Goal: Information Seeking & Learning: Learn about a topic

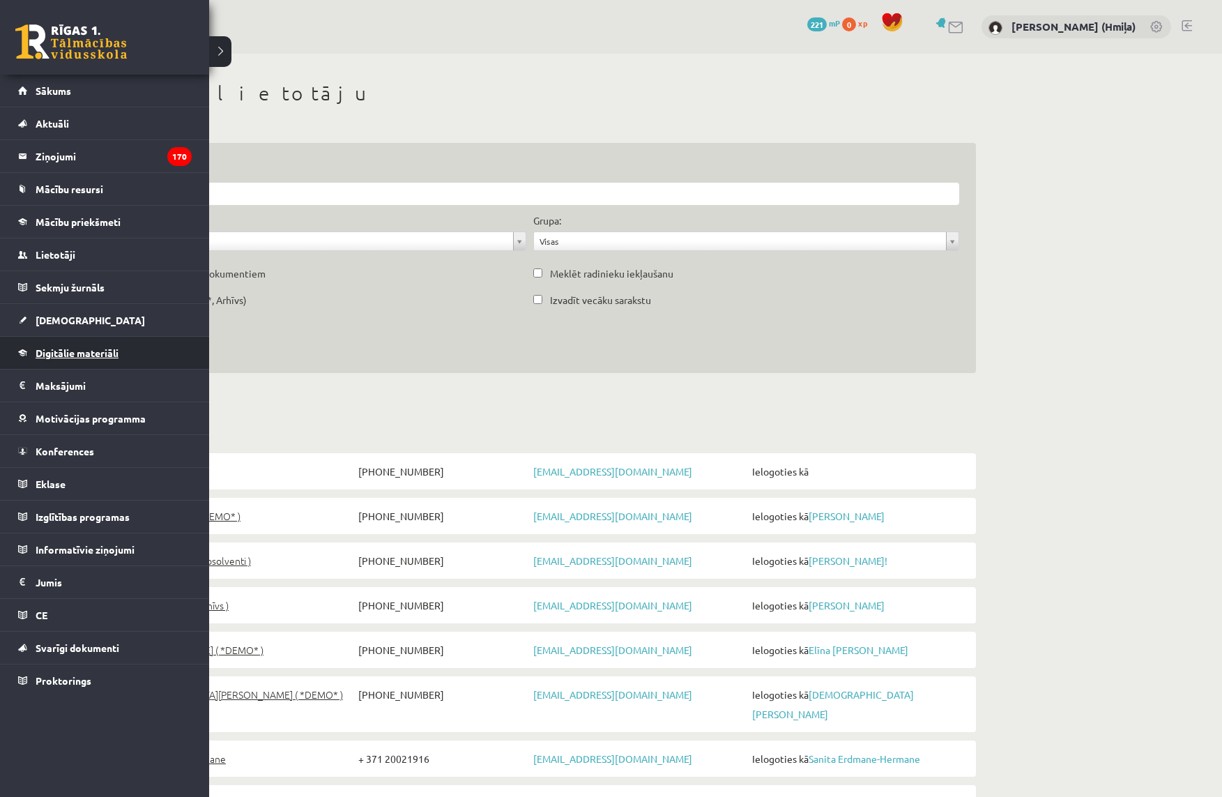
click at [52, 356] on span "Digitālie materiāli" at bounding box center [77, 352] width 83 height 13
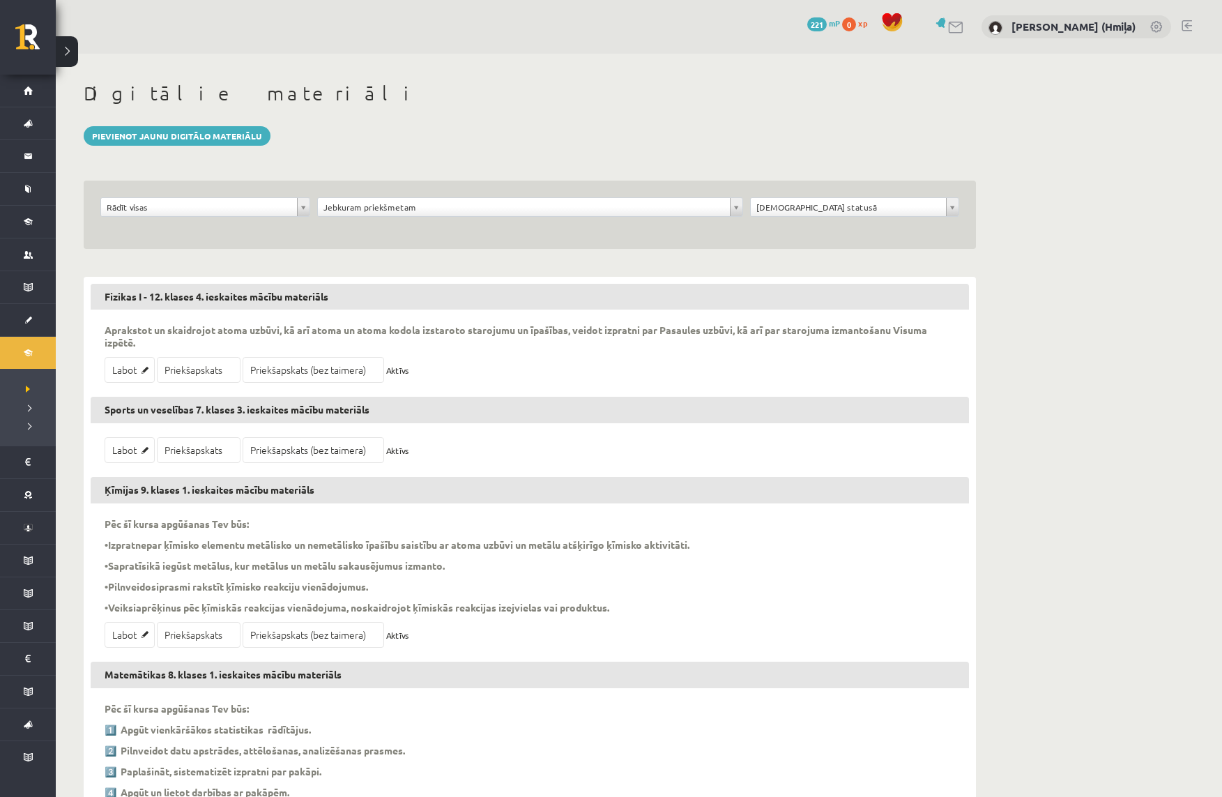
click at [810, 236] on div "**********" at bounding box center [530, 215] width 892 height 68
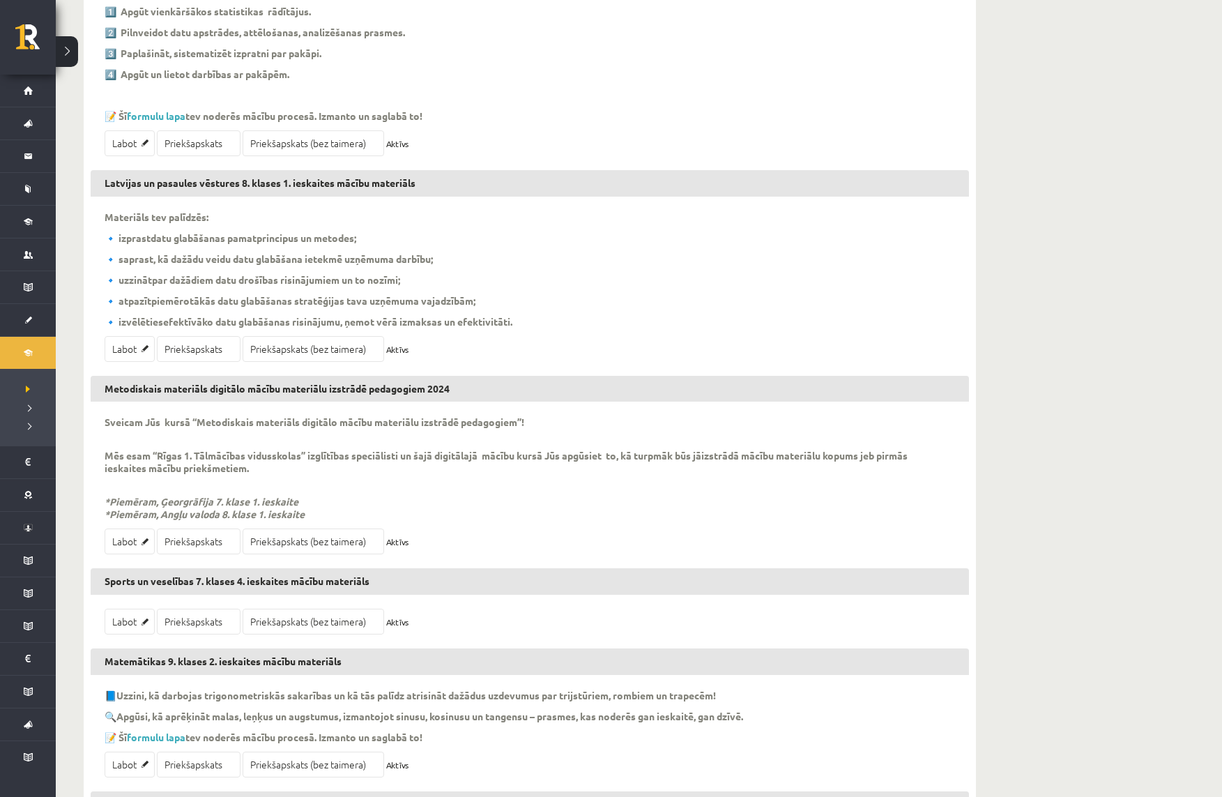
scroll to position [729, 0]
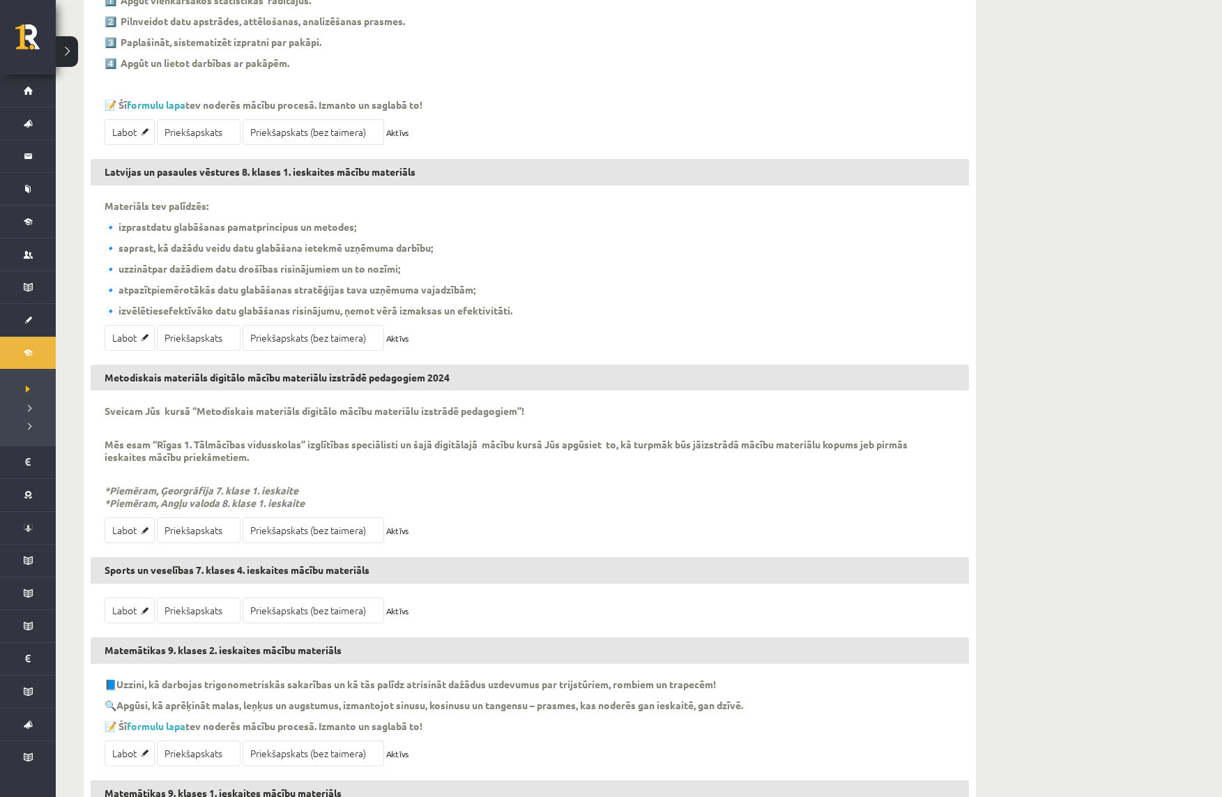
click at [390, 380] on h3 "Metodiskais materiāls digitālo mācību materiālu izstrādē pedagogiem 2024" at bounding box center [530, 378] width 878 height 26
copy div "Metodiskais materiāls digitālo mācību materiālu izstrādē pedagogiem 2024"
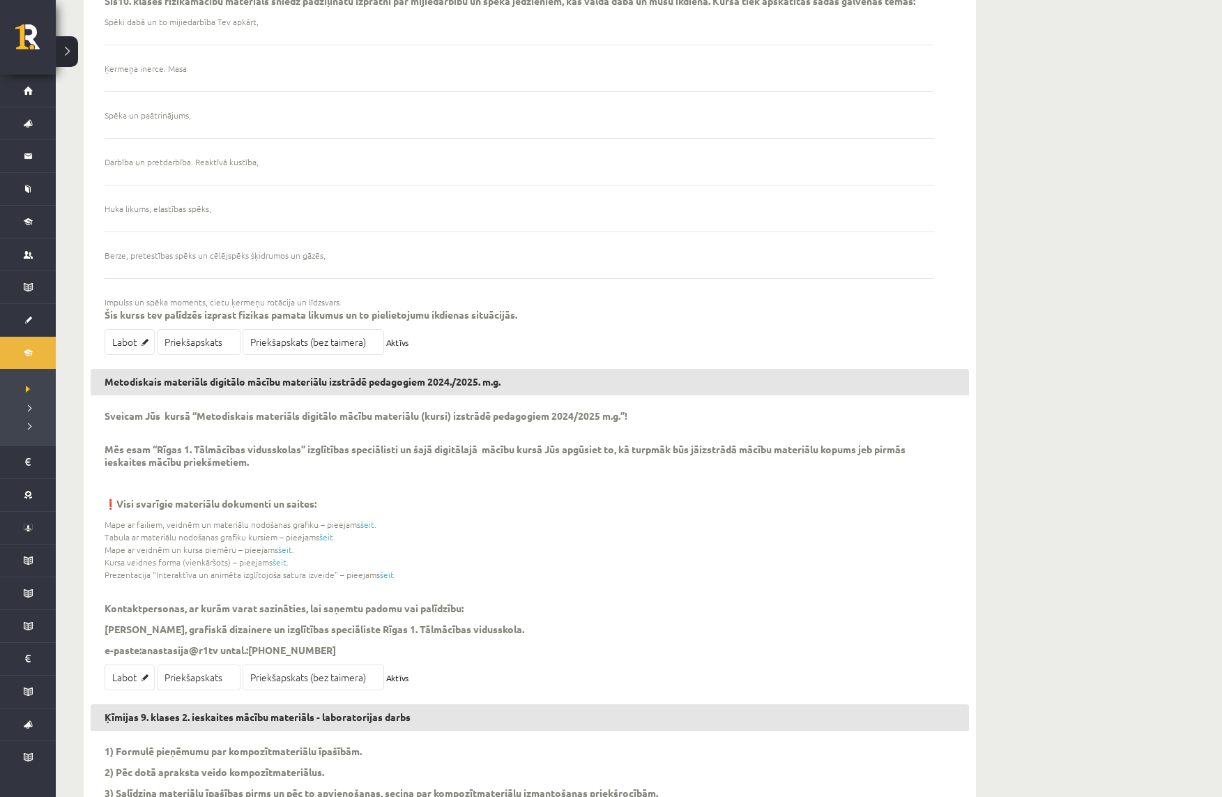
click at [355, 392] on h3 "Metodiskais materiāls digitālo mācību materiālu izstrādē pedagogiem 2024./2025.…" at bounding box center [530, 382] width 878 height 26
click at [388, 422] on p "Sveicam Jūs kursā “Metodiskais materiāls digitālo mācību materiālu (kursi) izst…" at bounding box center [520, 415] width 830 height 13
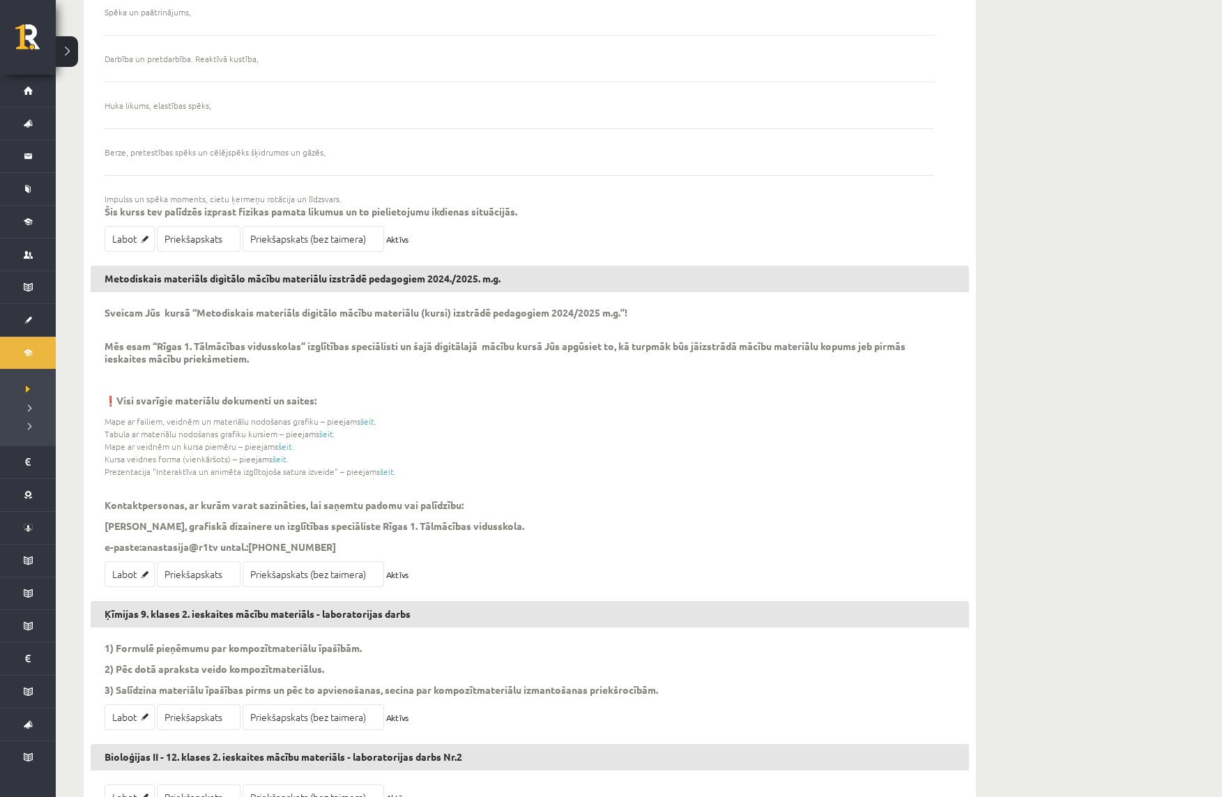
scroll to position [98682, 0]
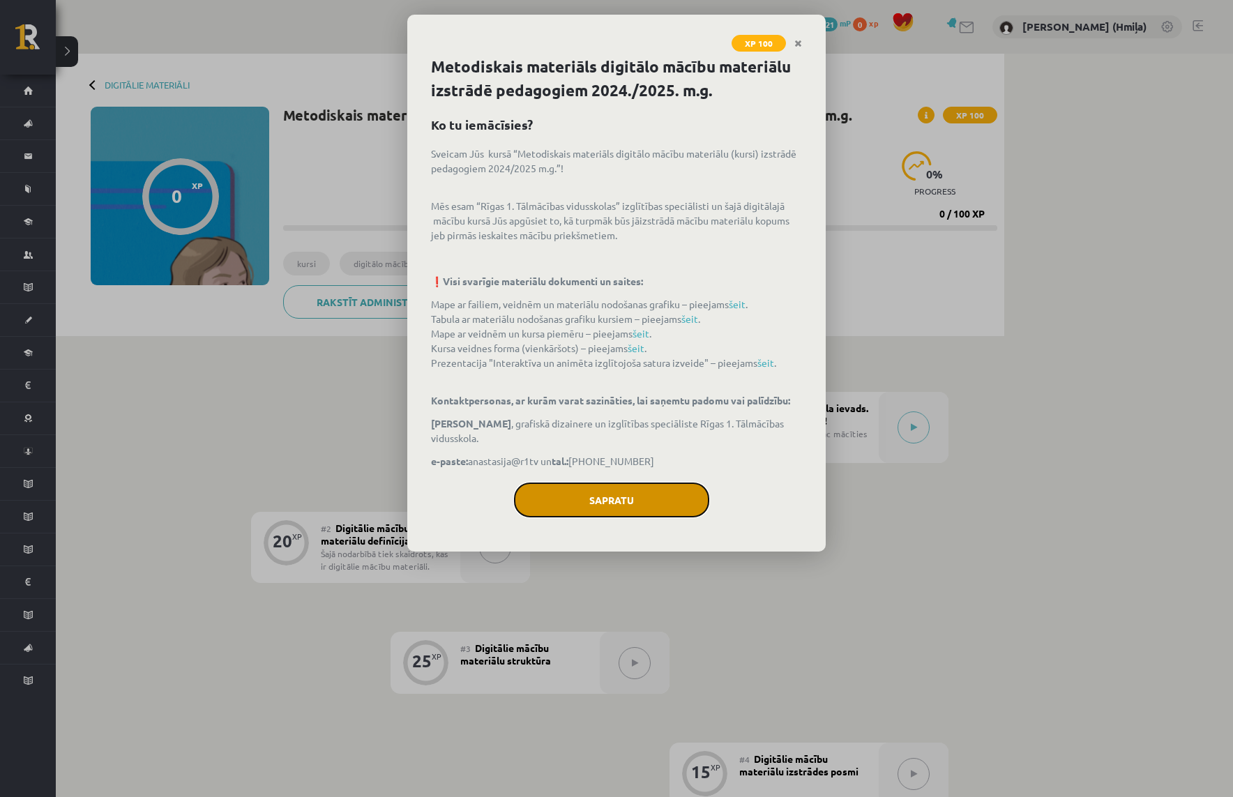
click at [630, 505] on button "Sapratu" at bounding box center [611, 499] width 195 height 35
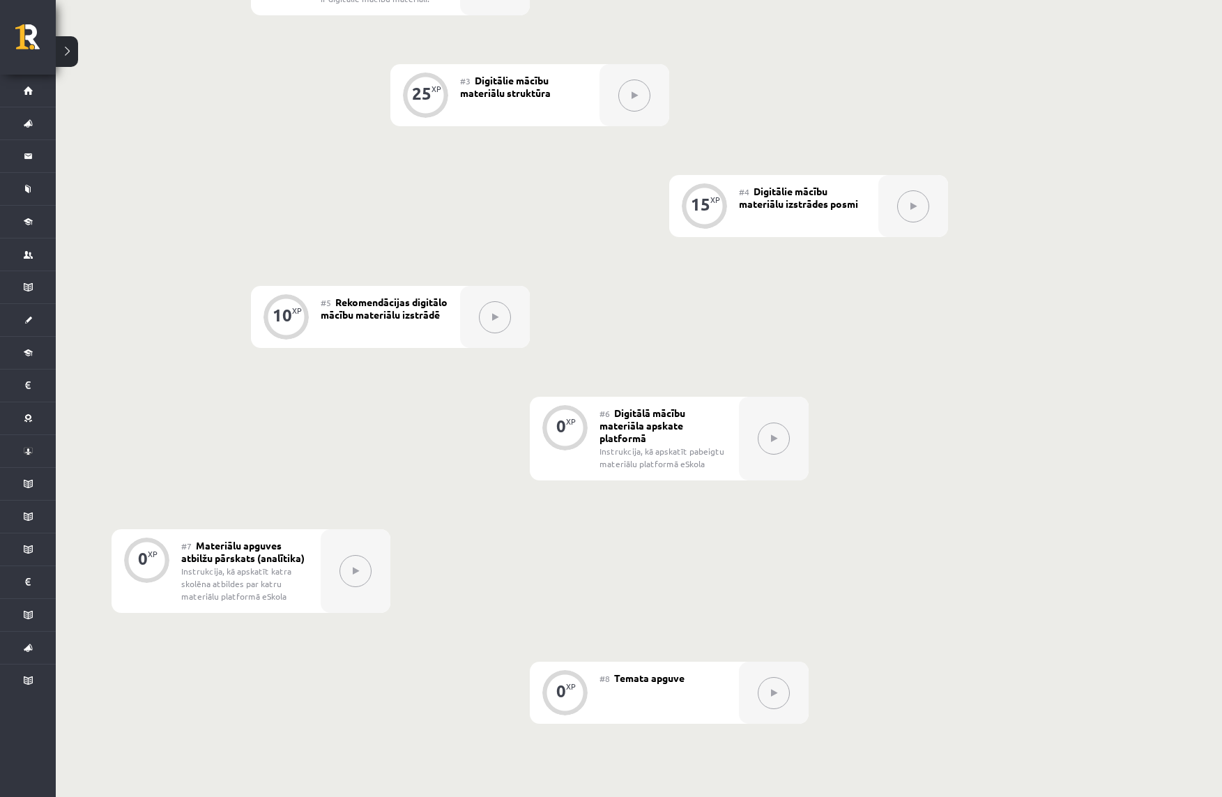
scroll to position [575, 0]
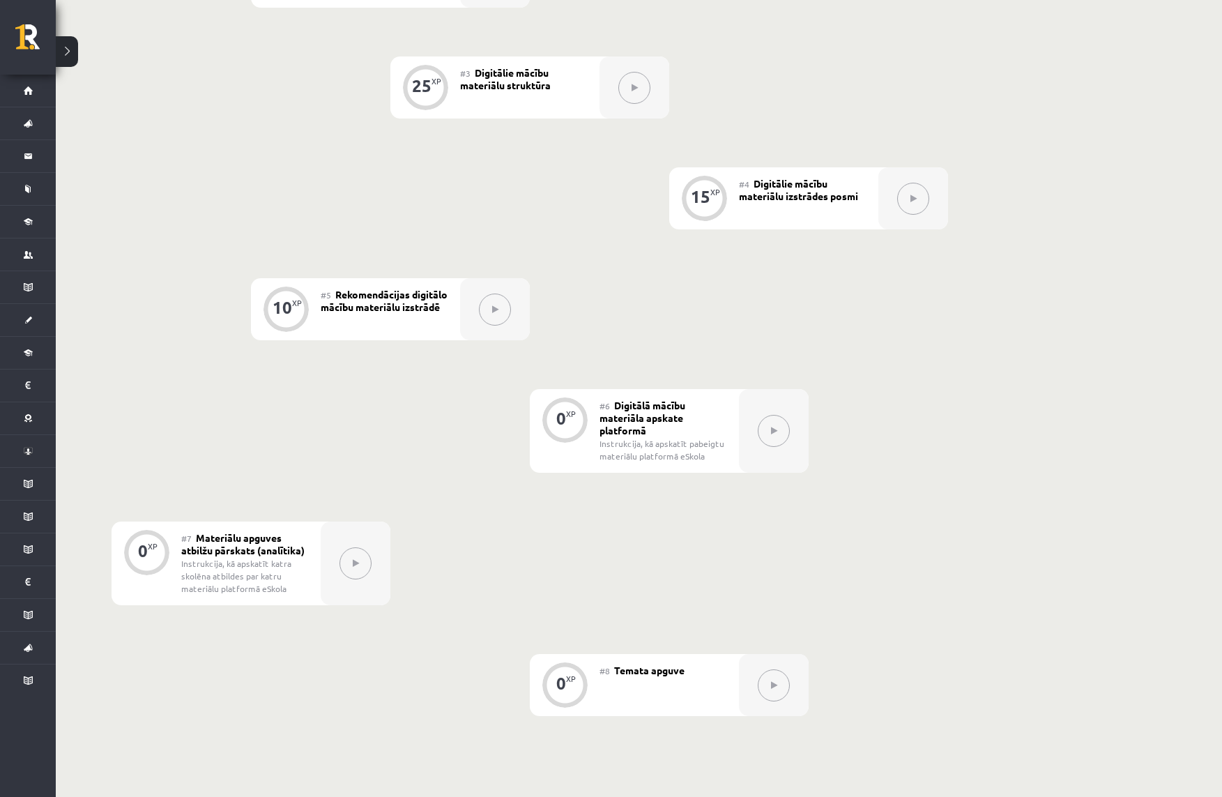
click at [783, 438] on button at bounding box center [774, 431] width 32 height 32
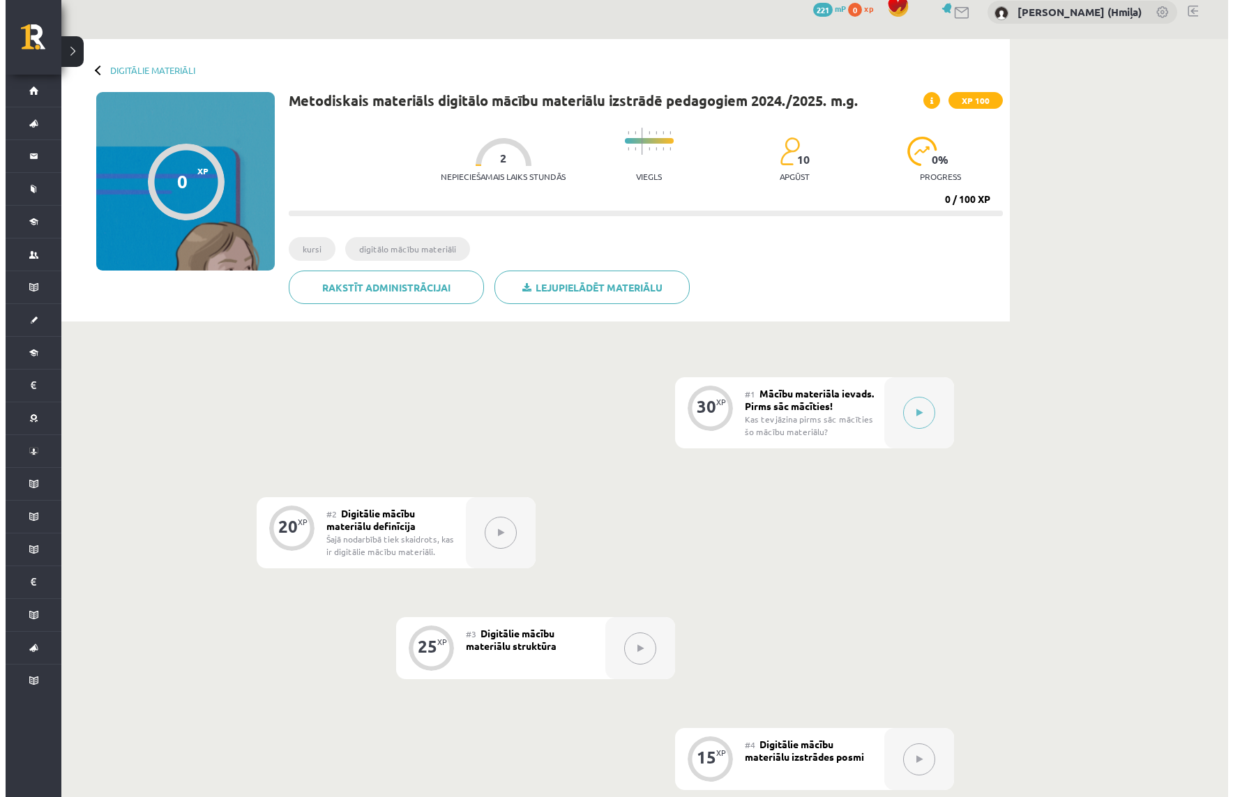
scroll to position [0, 0]
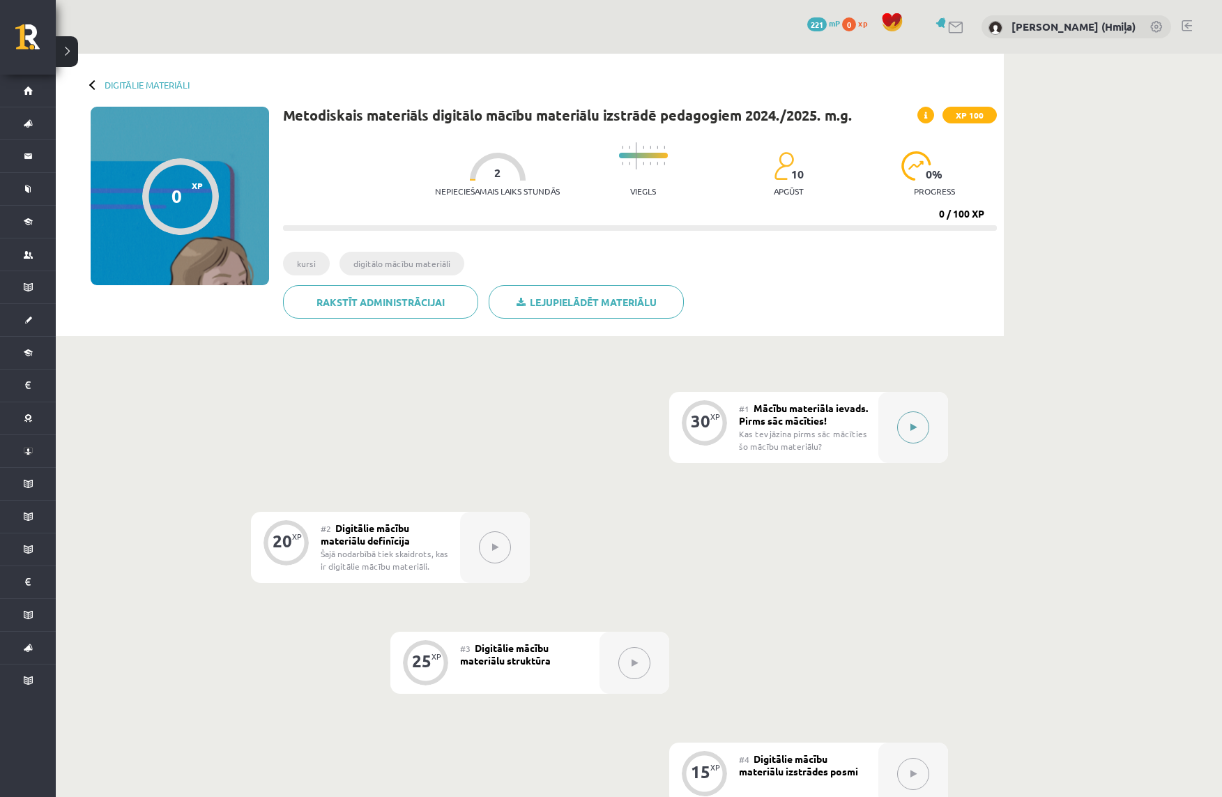
click at [936, 432] on div at bounding box center [913, 427] width 70 height 71
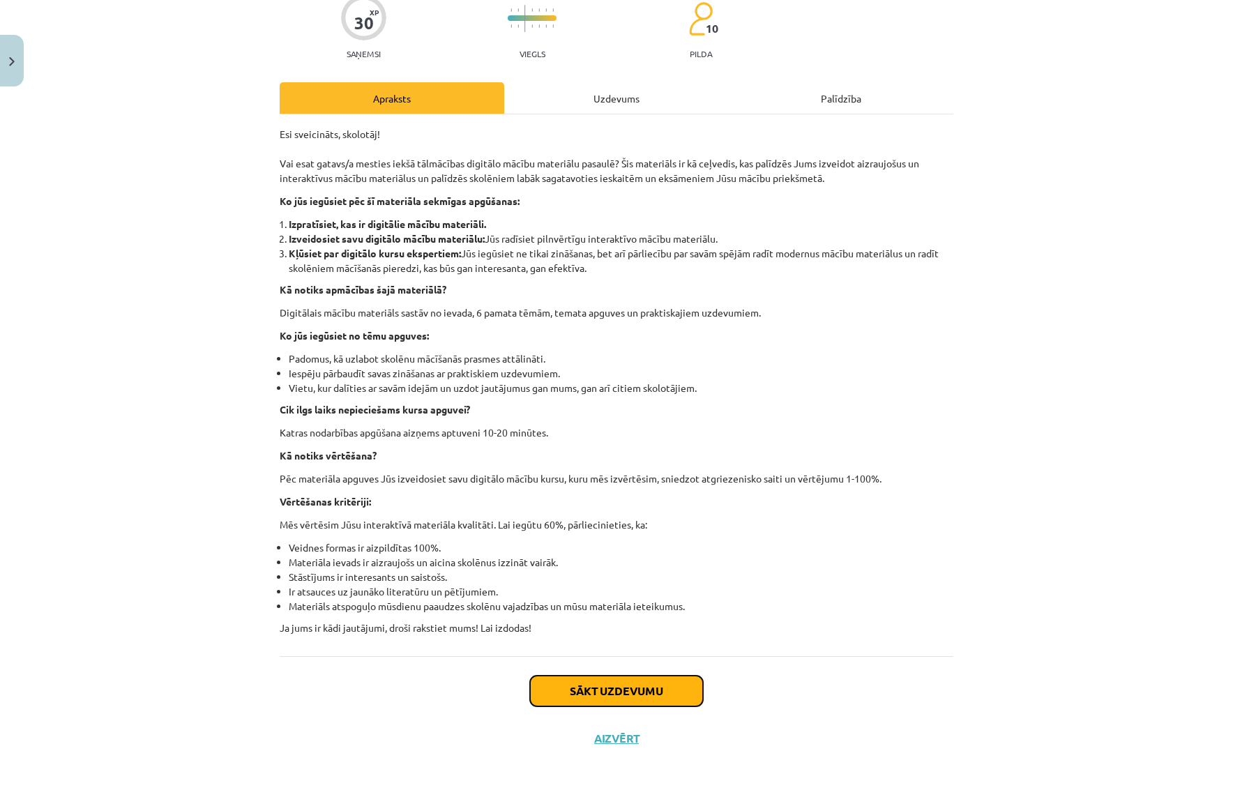
click at [679, 690] on button "Sākt uzdevumu" at bounding box center [616, 691] width 173 height 31
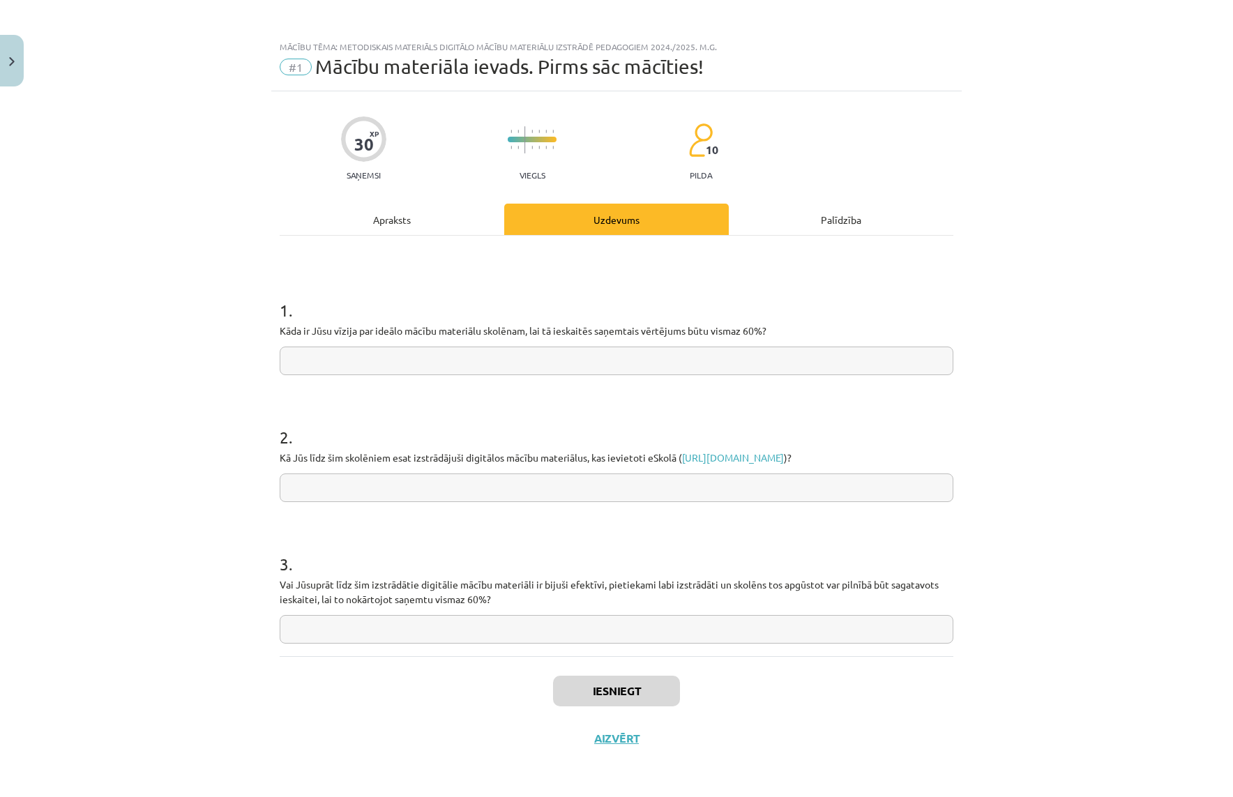
scroll to position [1, 0]
click at [704, 372] on input "text" at bounding box center [616, 360] width 673 height 29
type input "***"
click at [646, 685] on button "Iesniegt" at bounding box center [616, 691] width 127 height 31
click at [658, 738] on button "Nākamā nodarbība" at bounding box center [616, 747] width 137 height 32
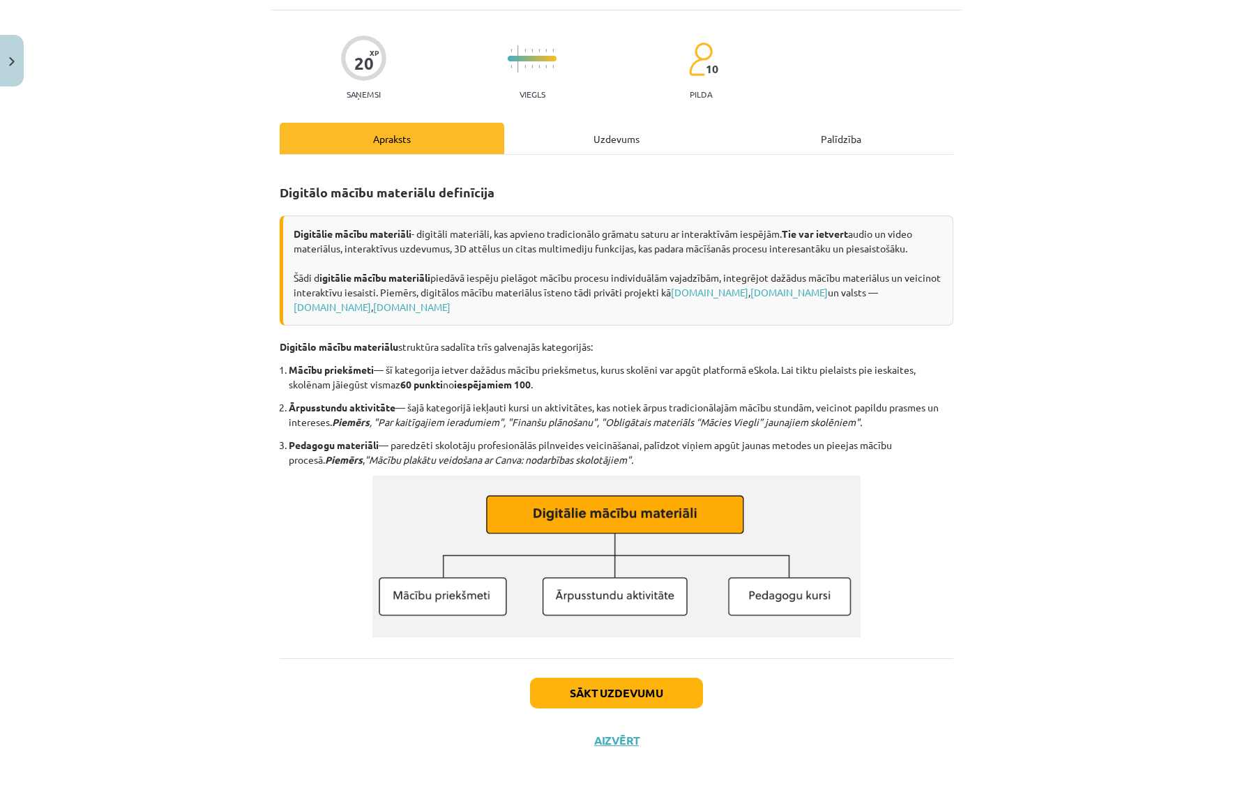
scroll to position [84, 0]
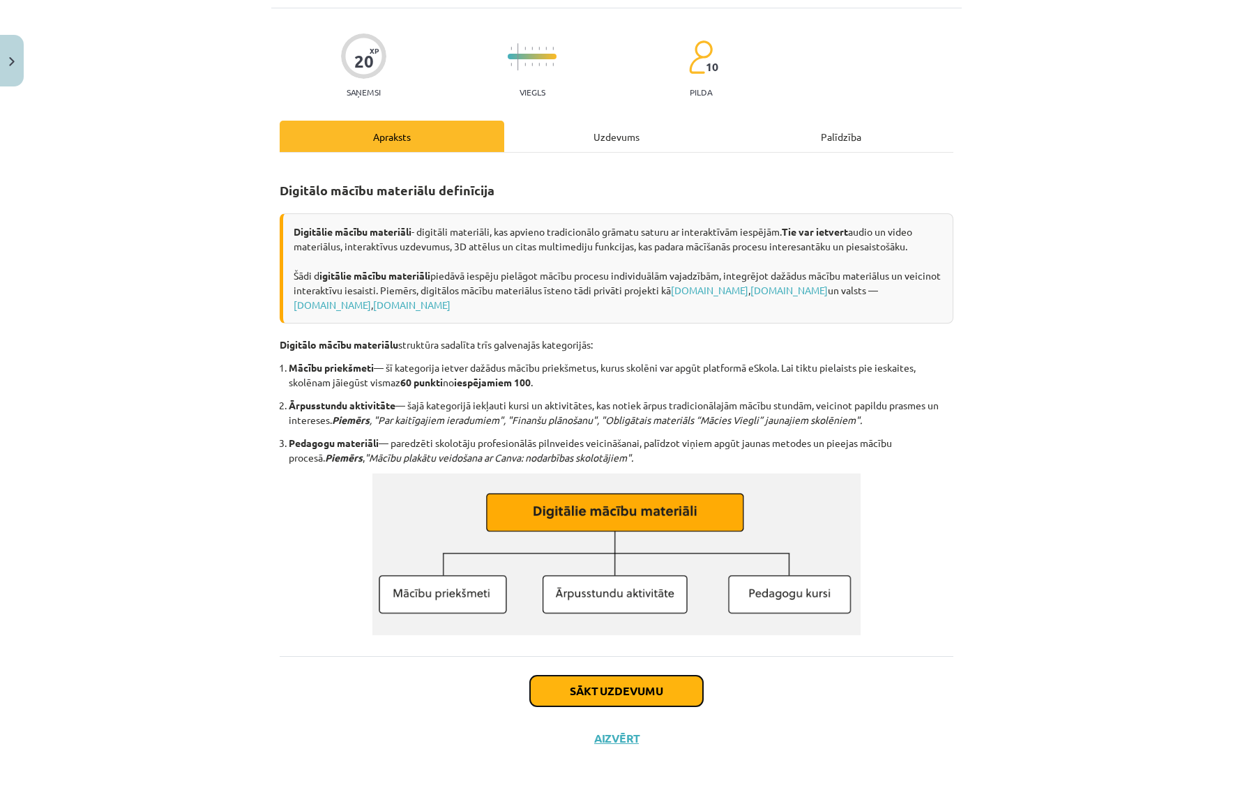
click at [668, 697] on button "Sākt uzdevumu" at bounding box center [616, 691] width 173 height 31
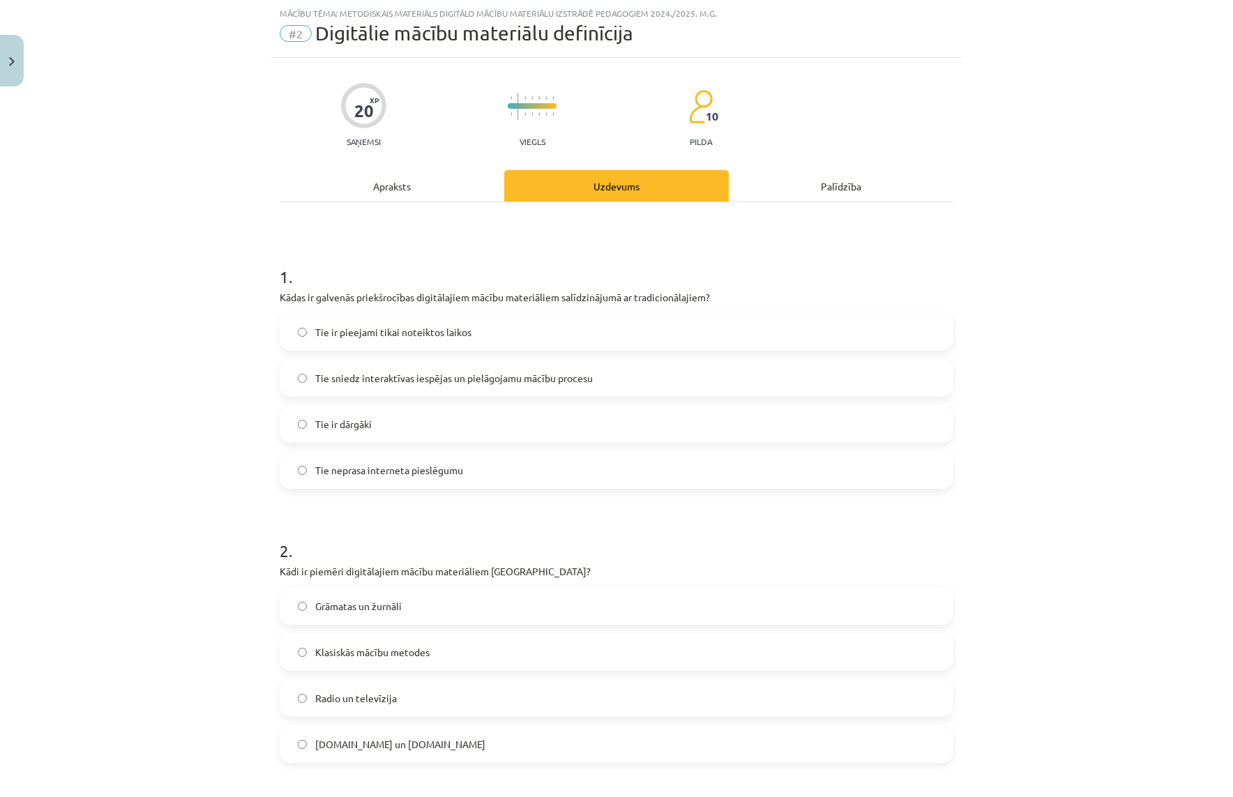
click at [716, 338] on label "Tie ir pieejami tikai noteiktos laikos" at bounding box center [616, 331] width 671 height 35
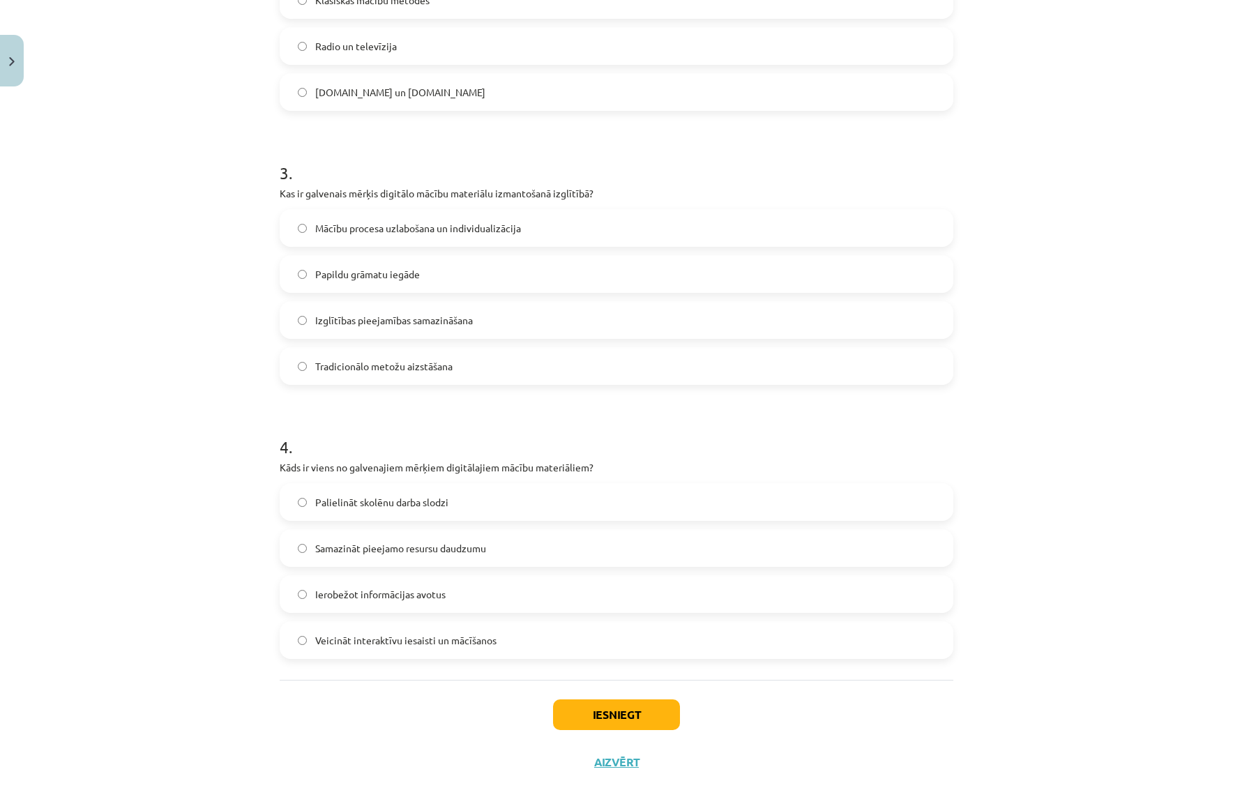
scroll to position [710, 0]
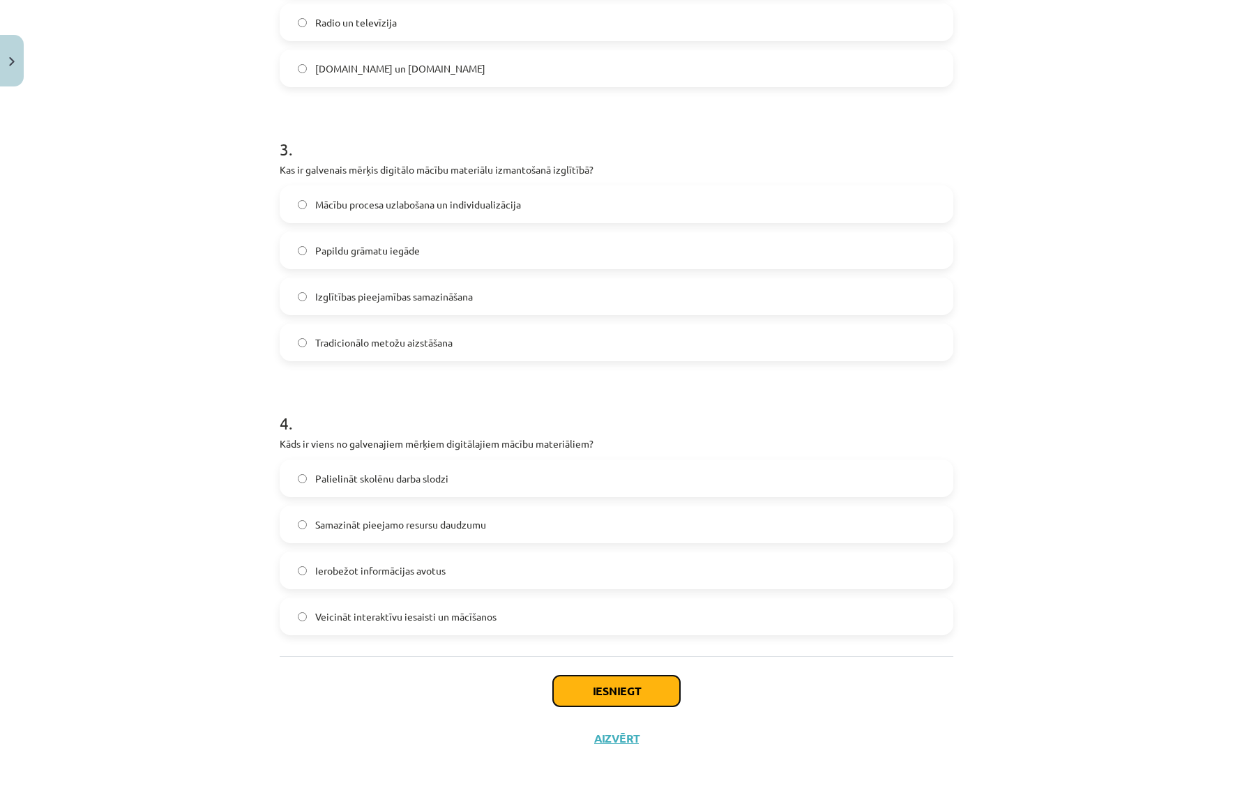
click at [655, 690] on button "Iesniegt" at bounding box center [616, 691] width 127 height 31
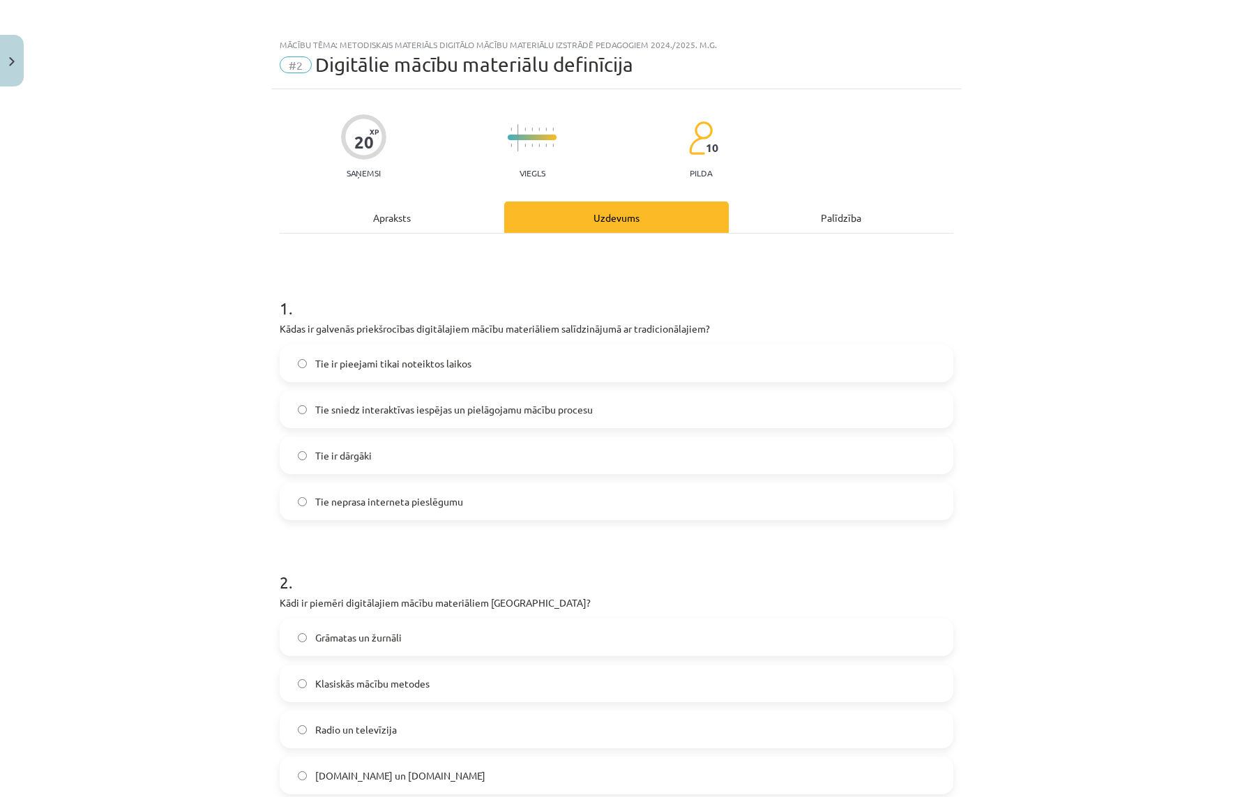
scroll to position [0, 0]
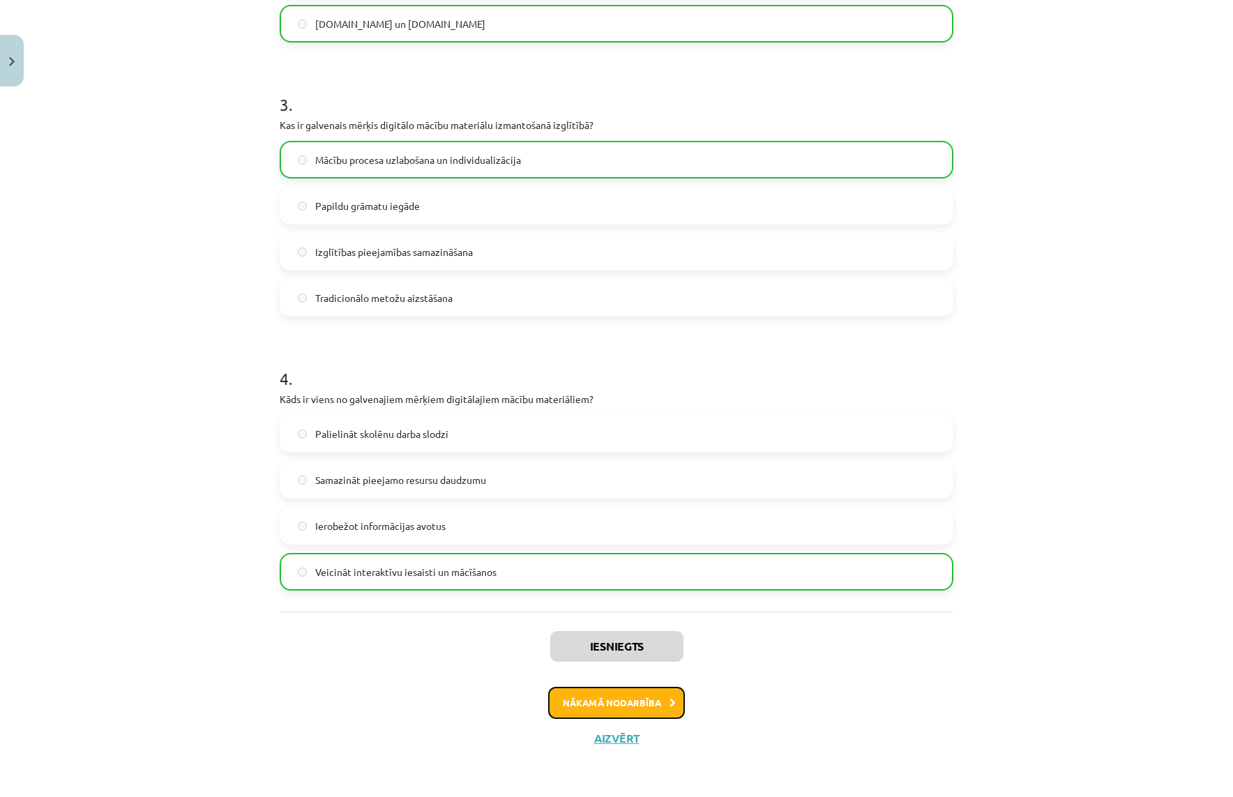
click at [646, 695] on button "Nākamā nodarbība" at bounding box center [616, 703] width 137 height 32
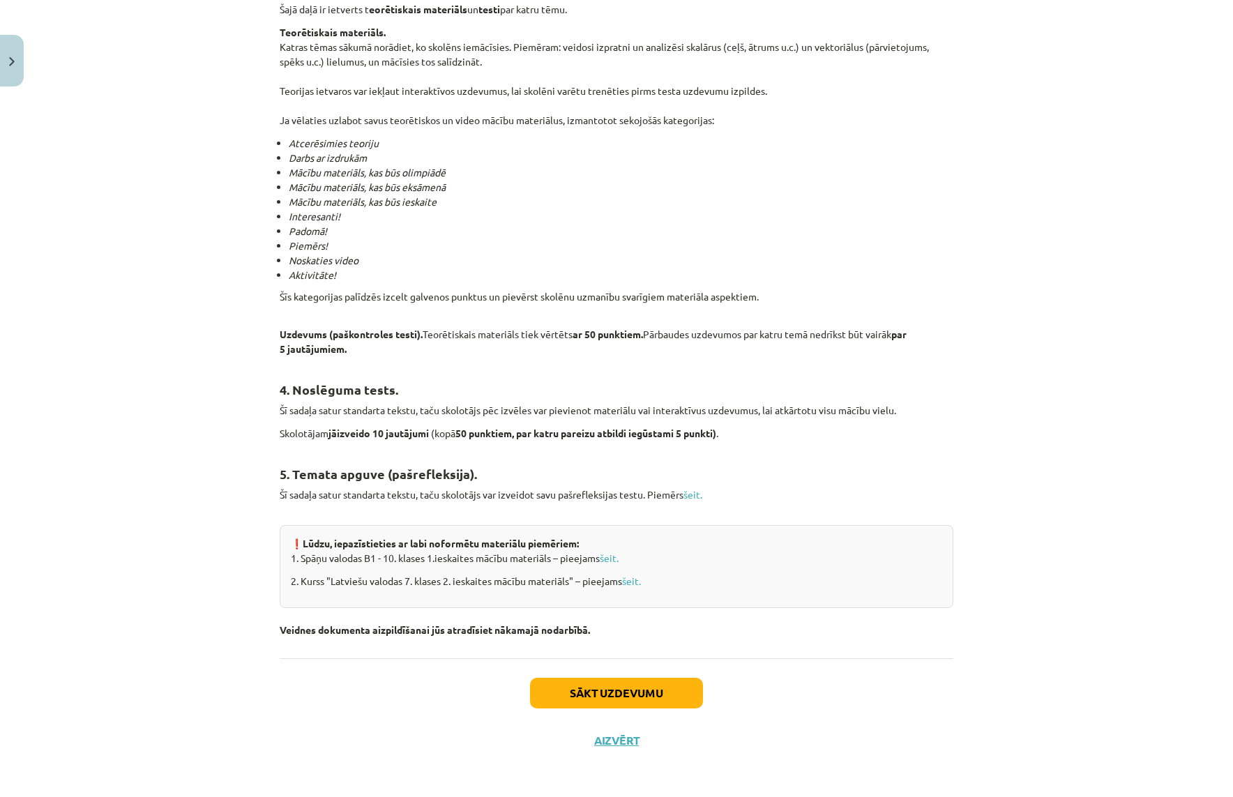
scroll to position [802, 0]
click at [663, 685] on button "Sākt uzdevumu" at bounding box center [616, 691] width 173 height 31
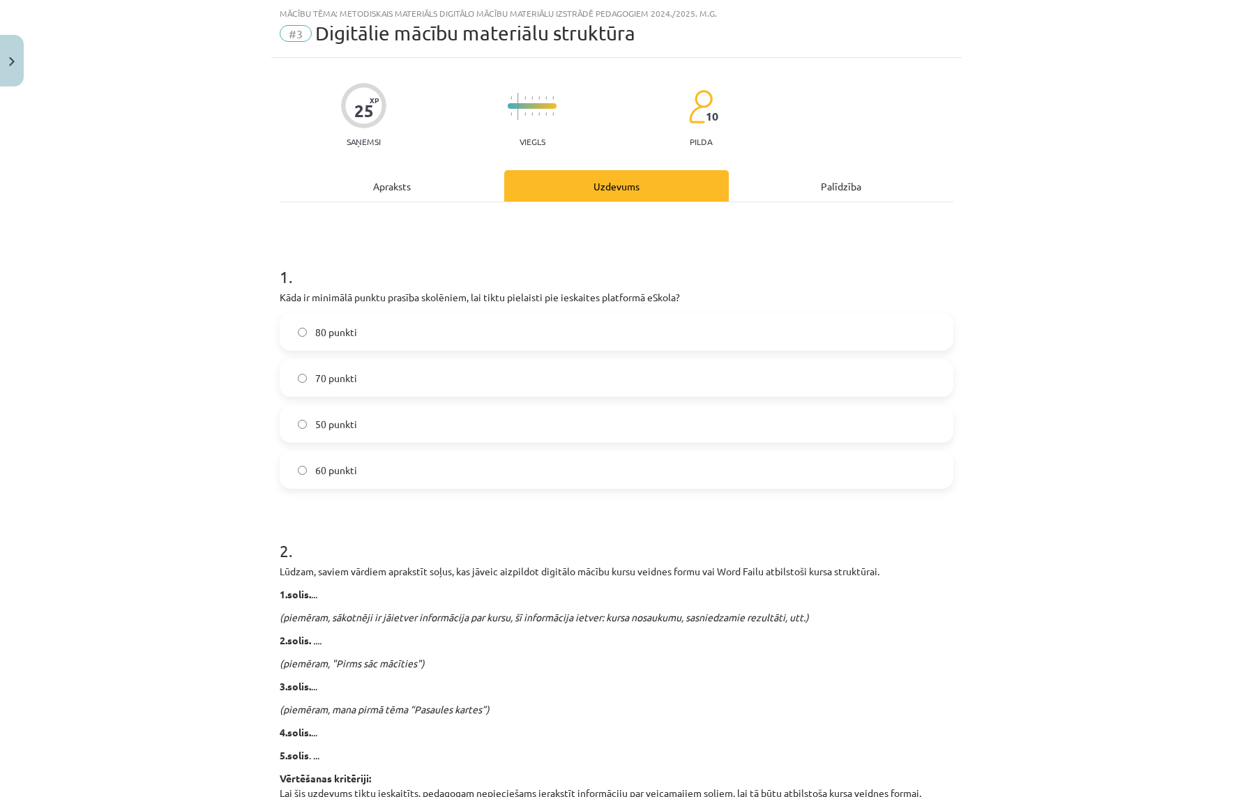
click at [692, 406] on label "50 punkti" at bounding box center [616, 423] width 671 height 35
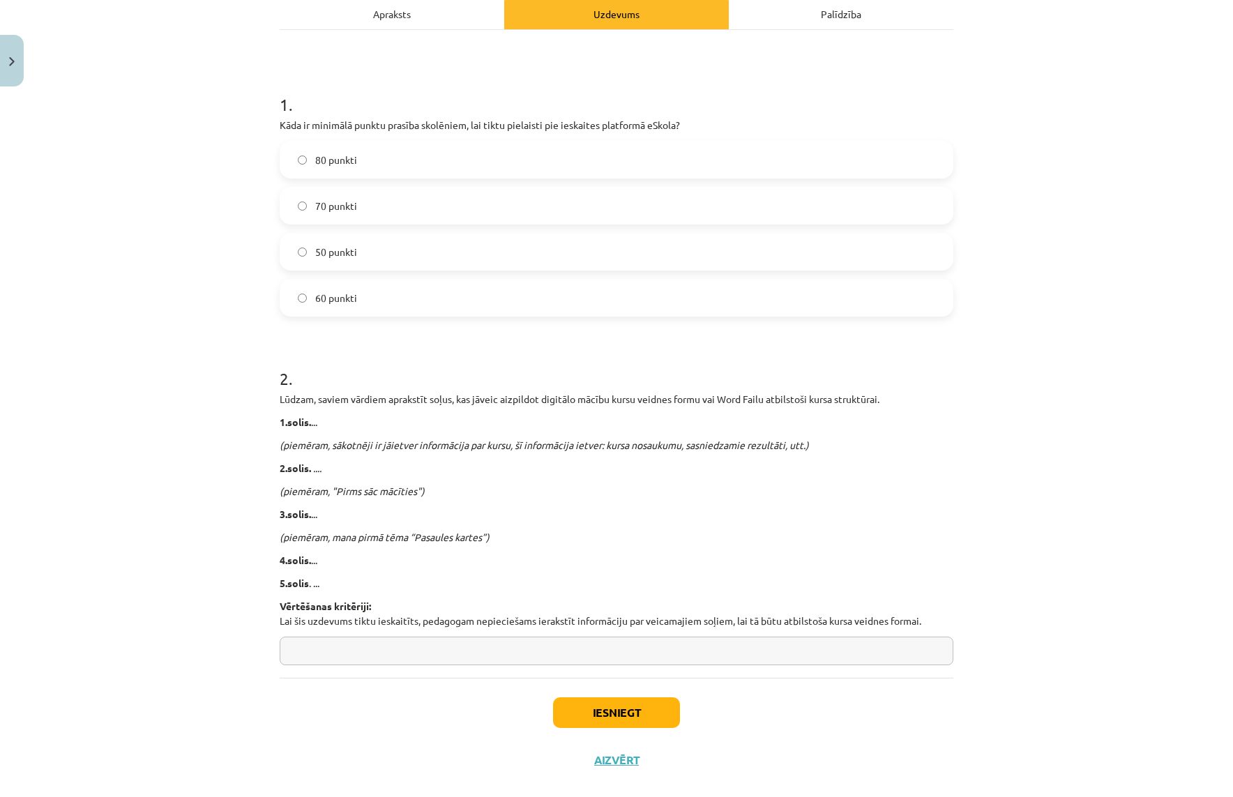
scroll to position [229, 0]
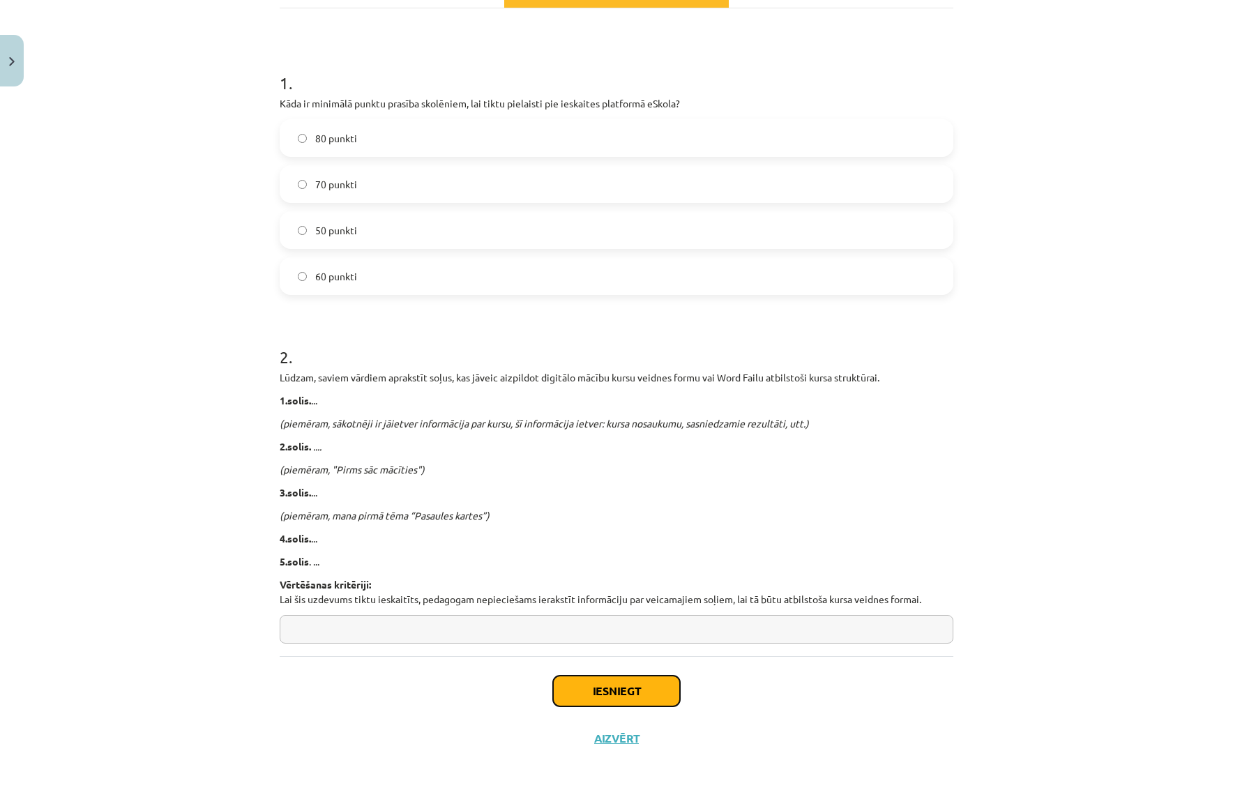
click at [661, 682] on button "Iesniegt" at bounding box center [616, 691] width 127 height 31
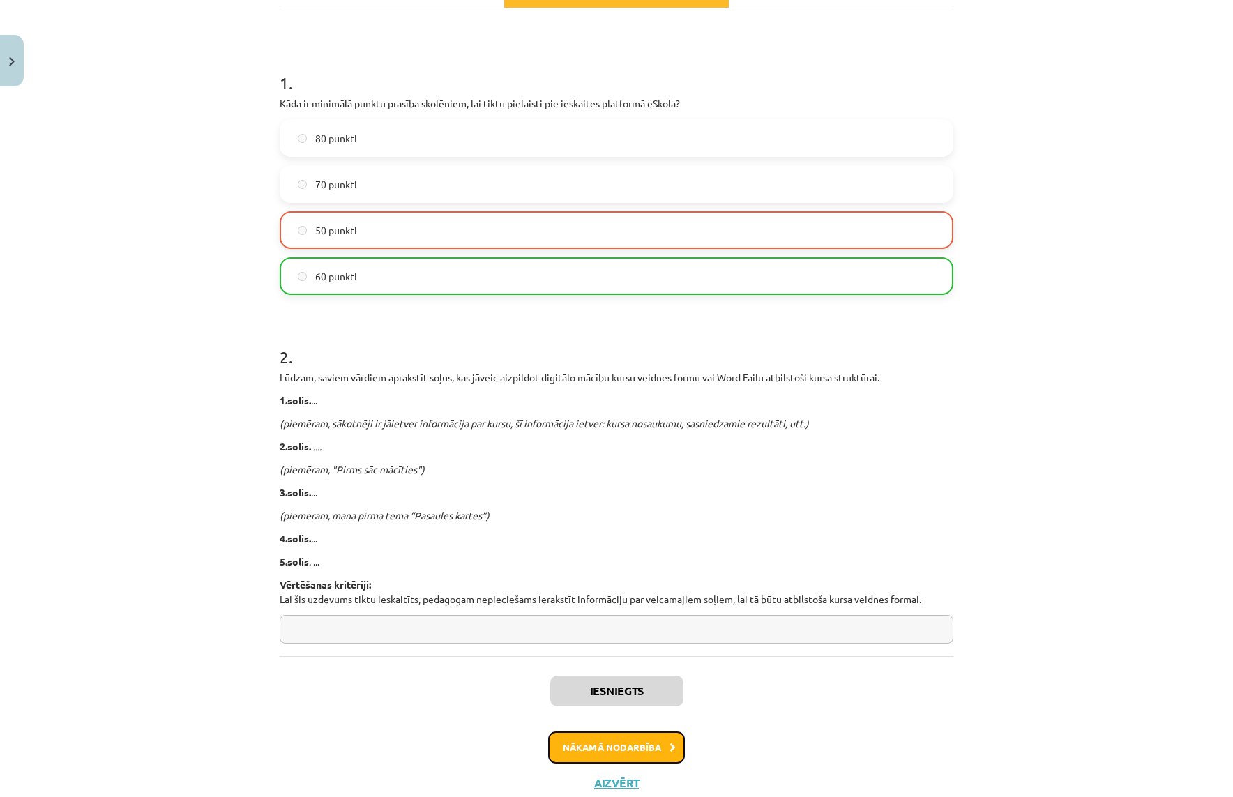
click at [655, 747] on button "Nākamā nodarbība" at bounding box center [616, 747] width 137 height 32
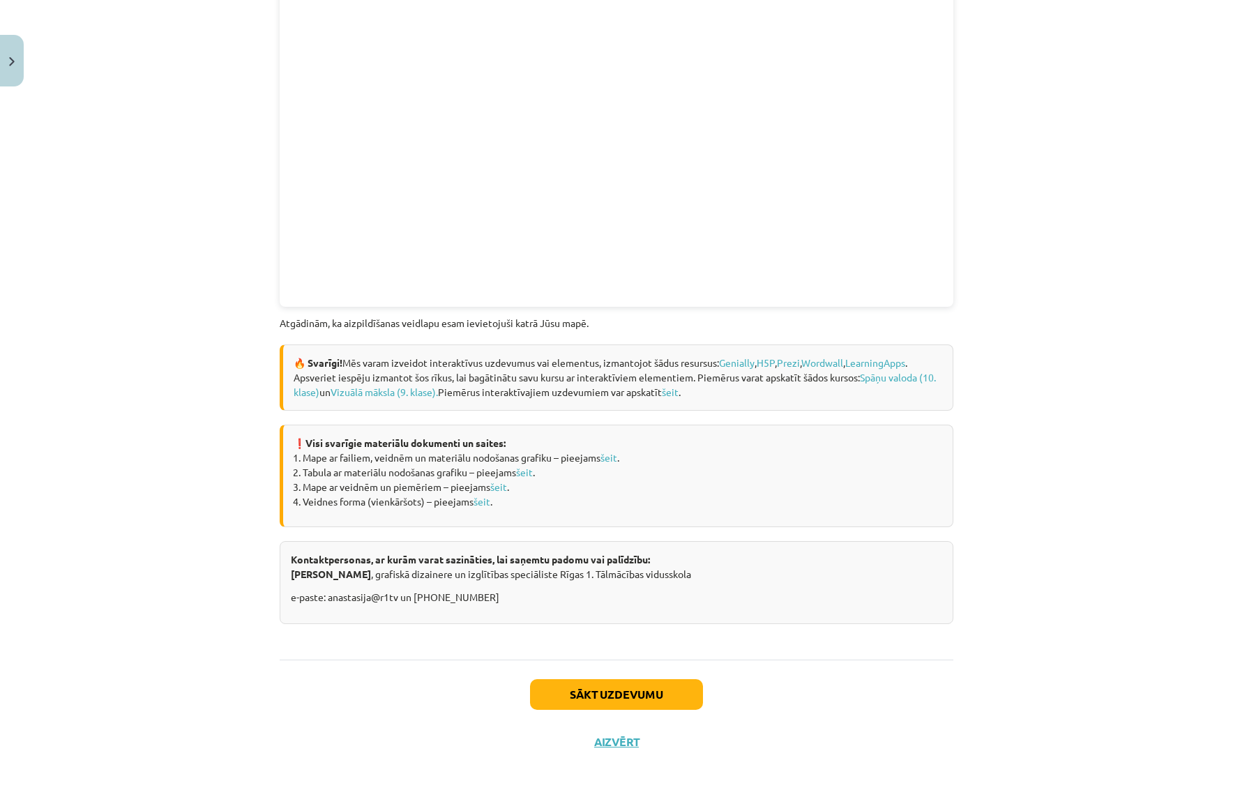
scroll to position [1662, 0]
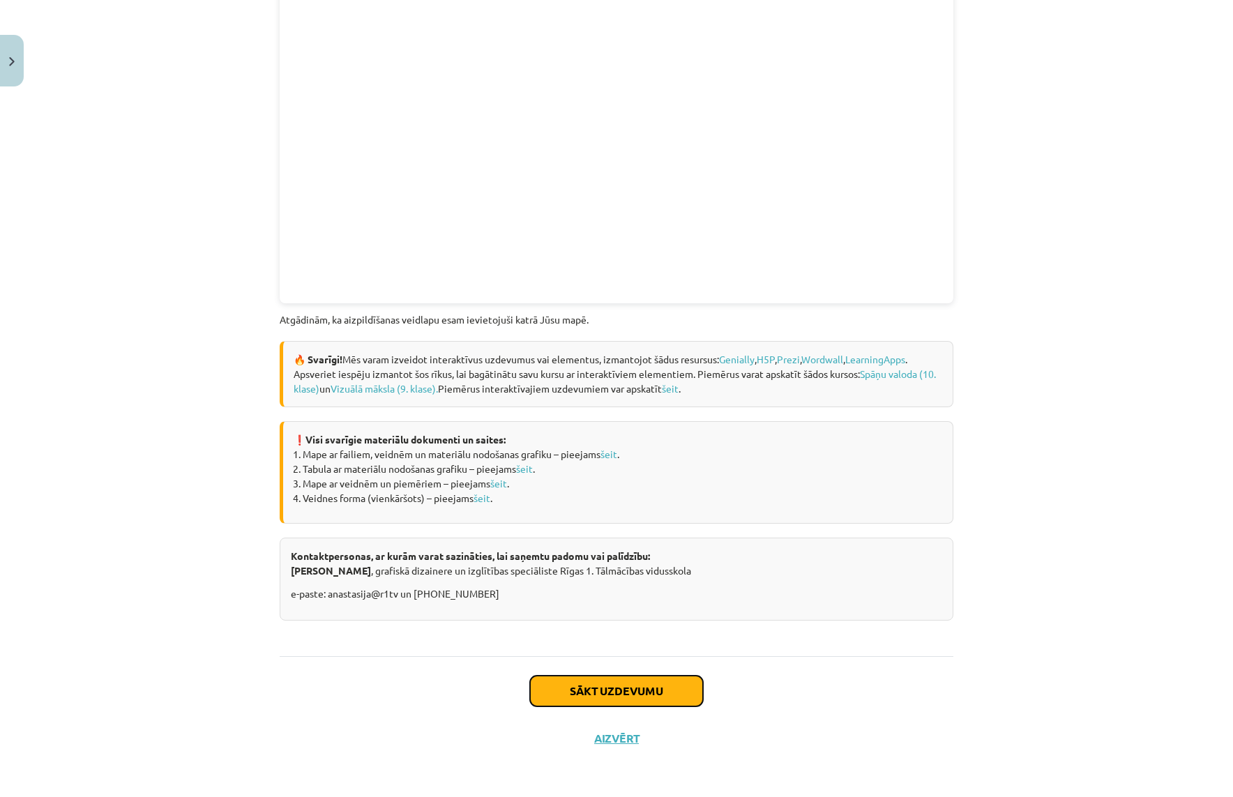
click at [632, 684] on button "Sākt uzdevumu" at bounding box center [616, 691] width 173 height 31
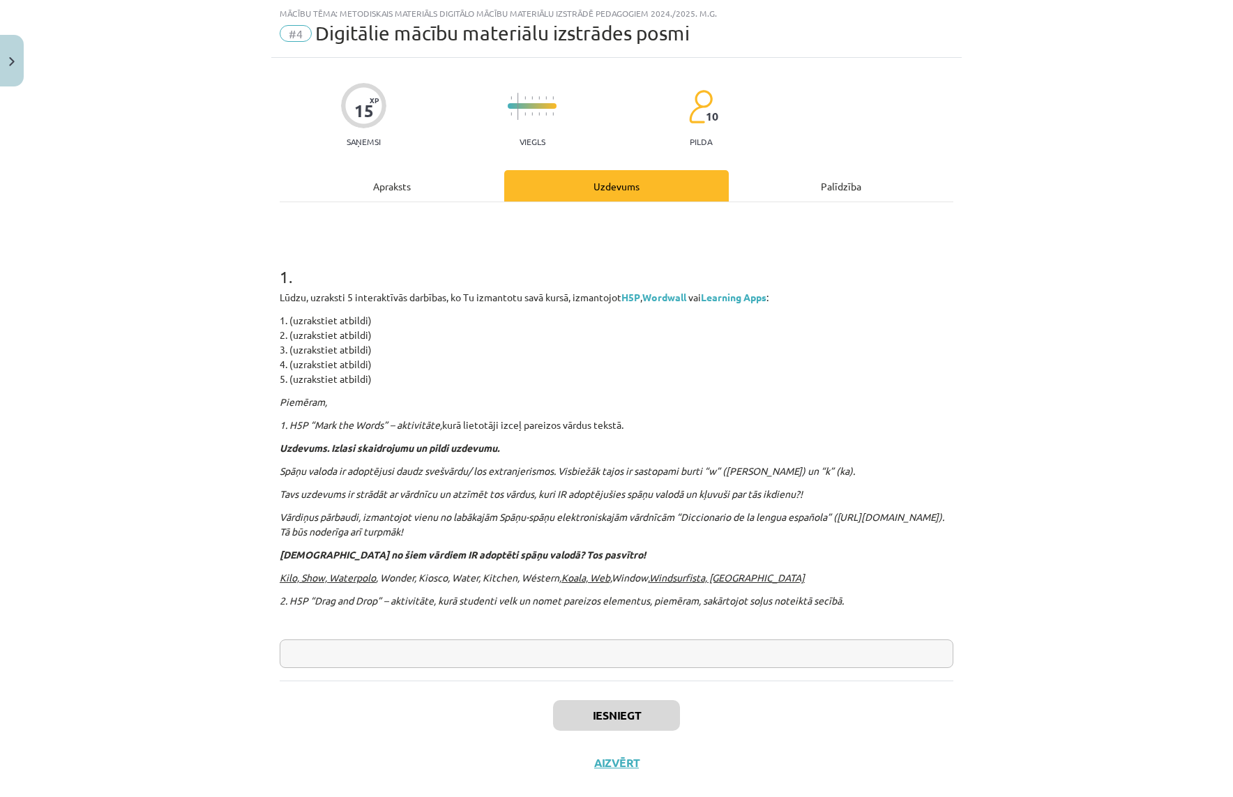
click at [626, 648] on input "text" at bounding box center [616, 653] width 673 height 29
type input "**"
click at [634, 722] on button "Iesniegt" at bounding box center [616, 715] width 127 height 31
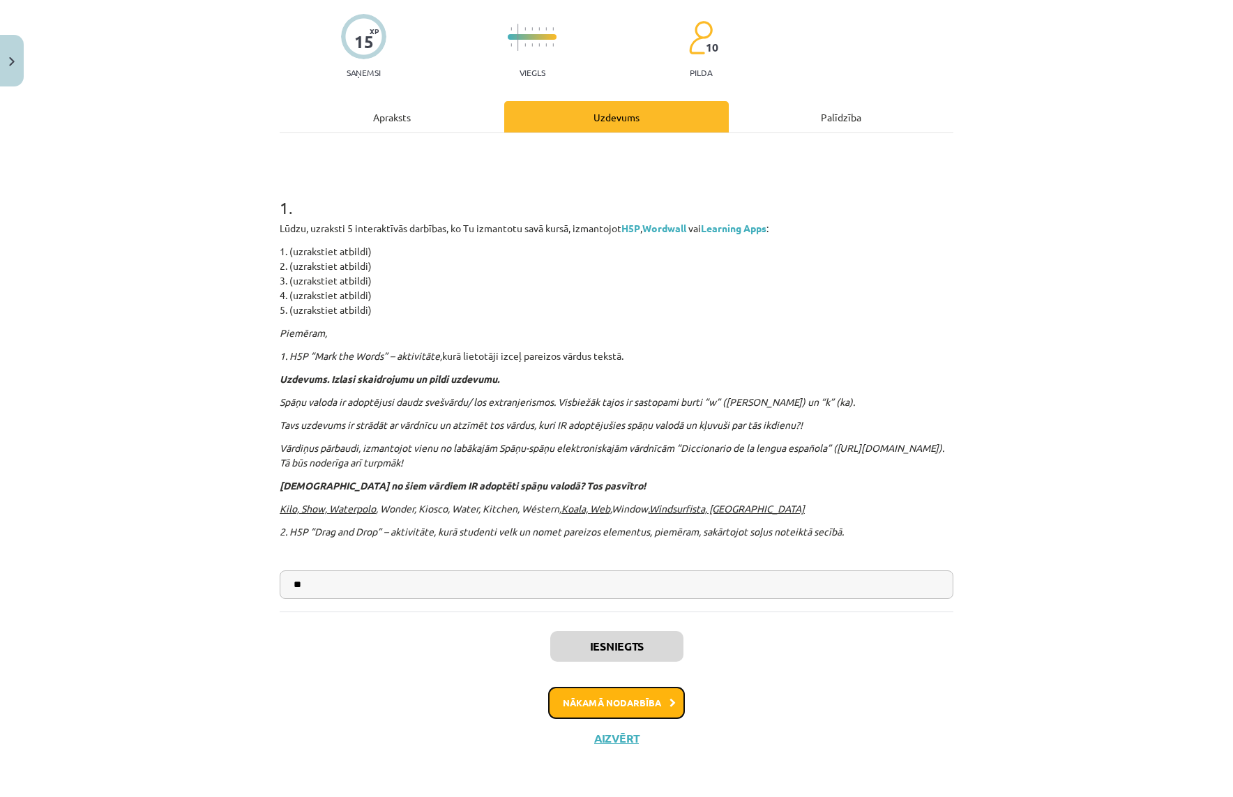
click at [620, 697] on button "Nākamā nodarbība" at bounding box center [616, 703] width 137 height 32
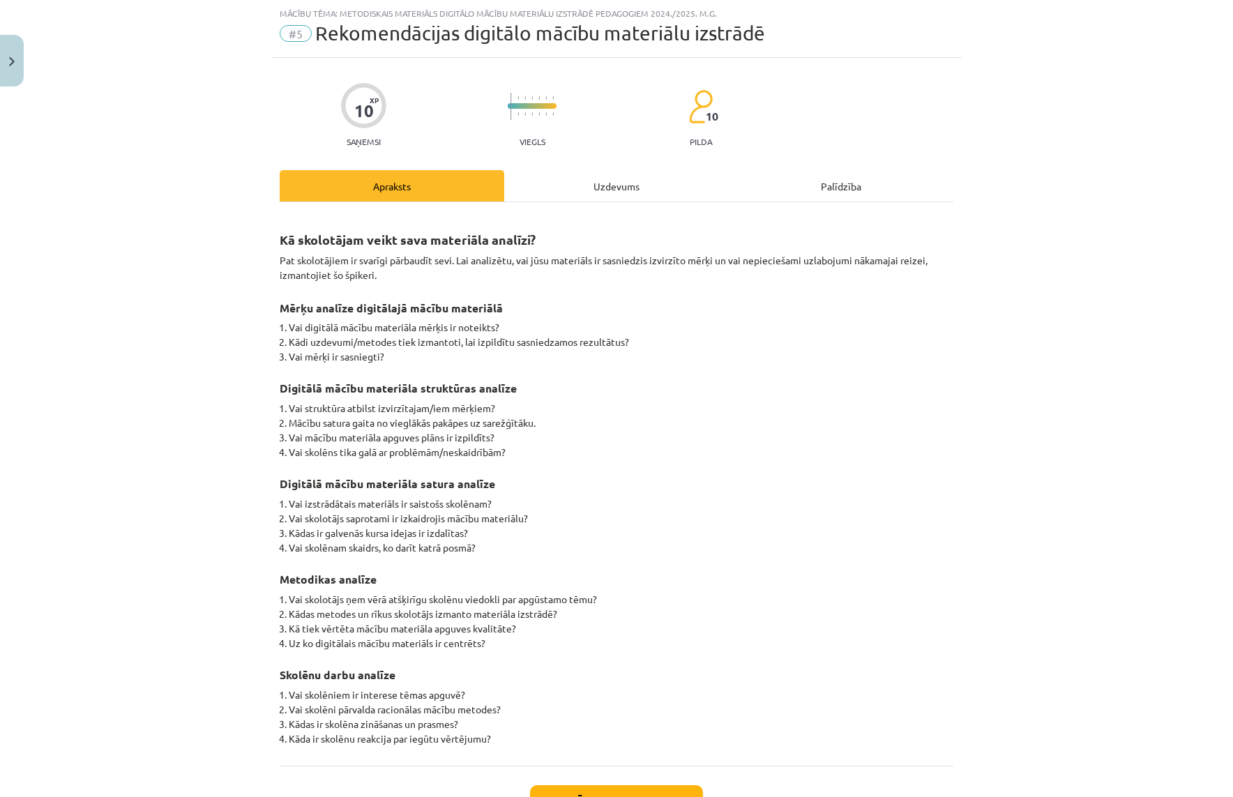
scroll to position [141, 0]
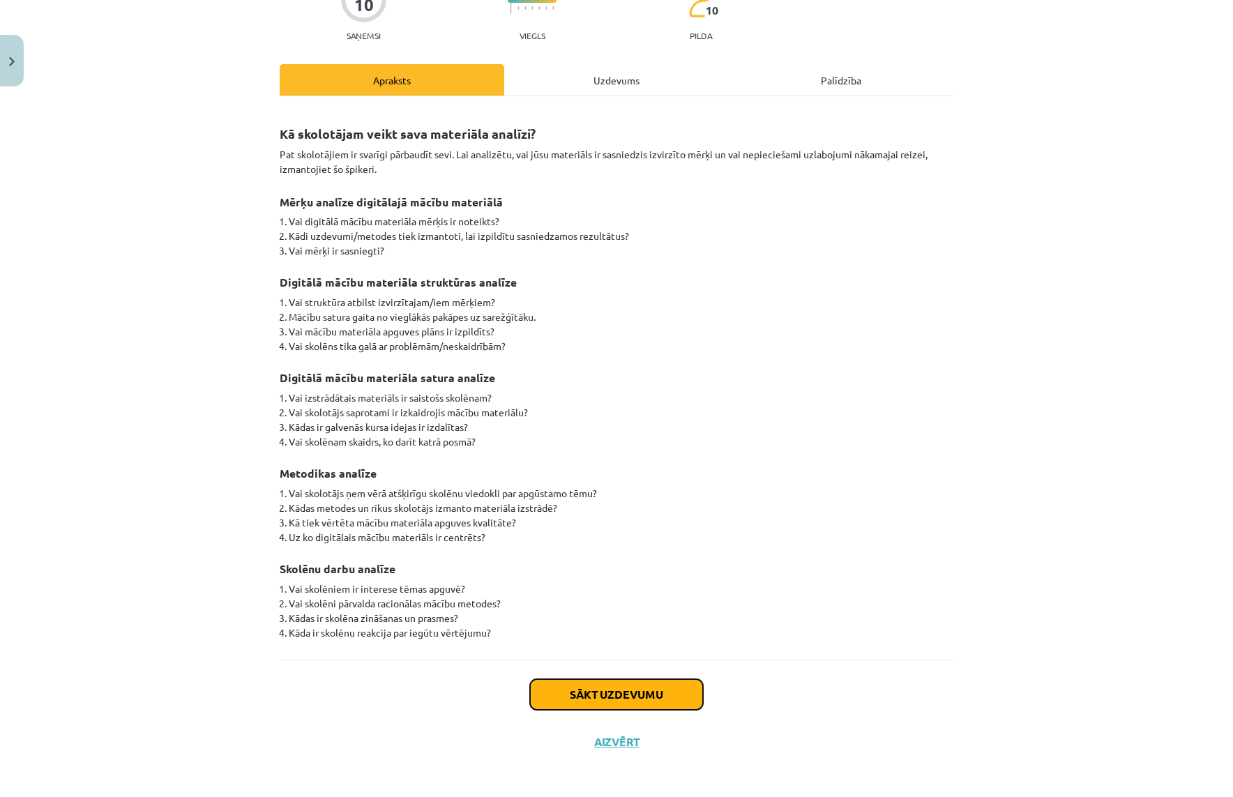
click at [661, 693] on button "Sākt uzdevumu" at bounding box center [616, 694] width 173 height 31
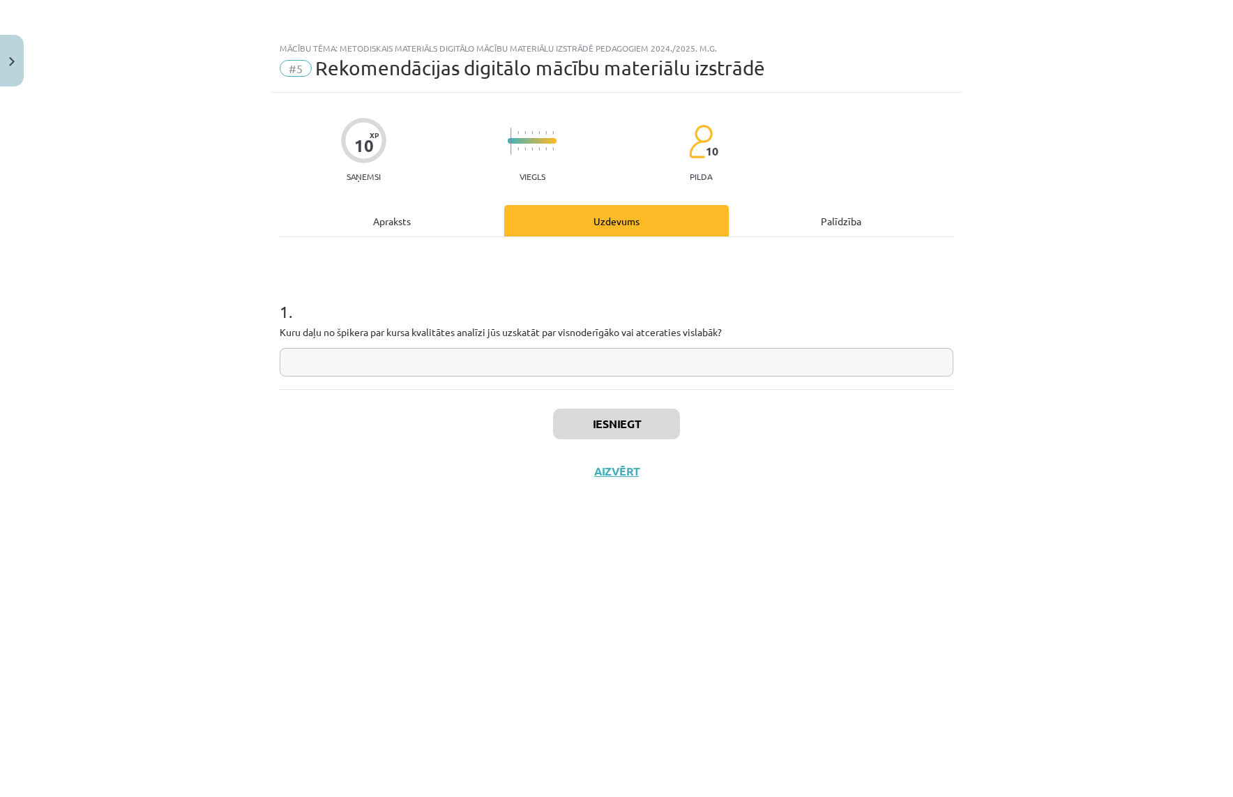
scroll to position [0, 0]
click at [739, 357] on input "text" at bounding box center [616, 362] width 673 height 29
type input "**"
click at [655, 424] on button "Iesniegt" at bounding box center [616, 424] width 127 height 31
click at [658, 490] on button "Nākamā nodarbība" at bounding box center [616, 480] width 137 height 32
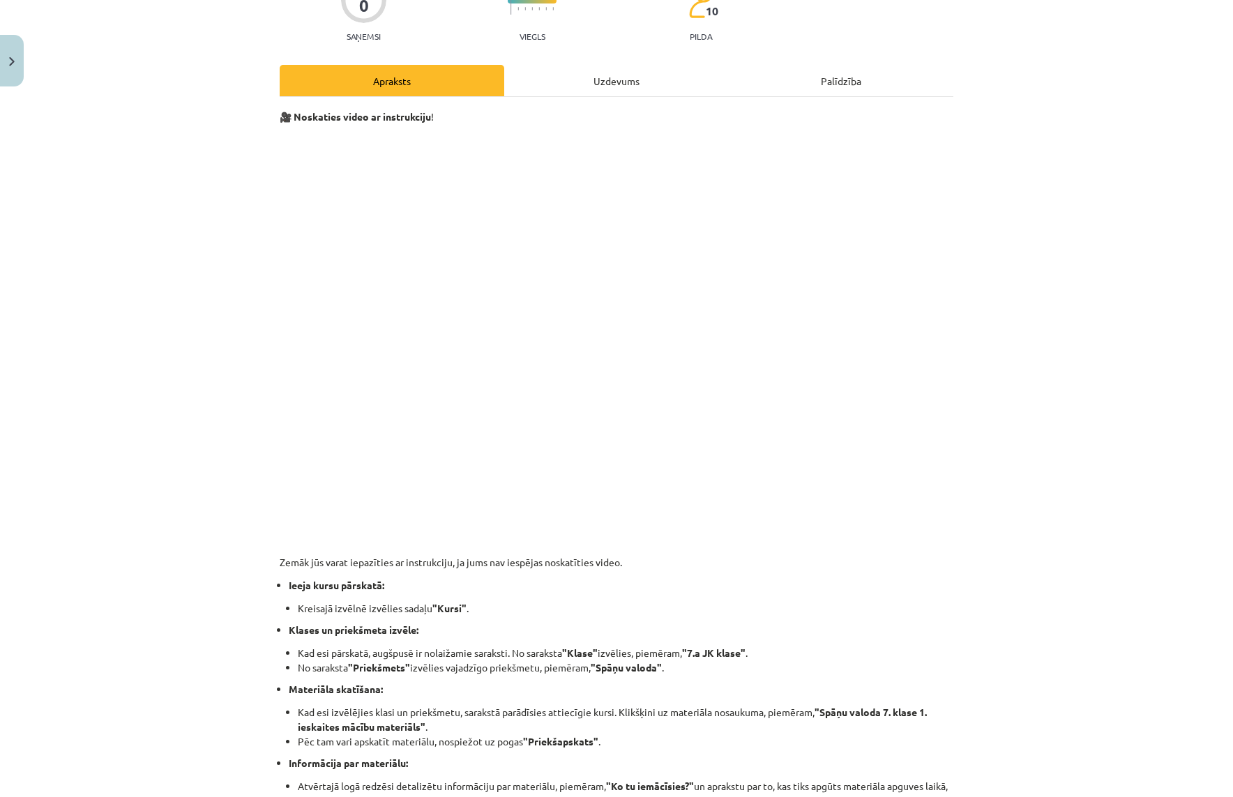
scroll to position [356, 0]
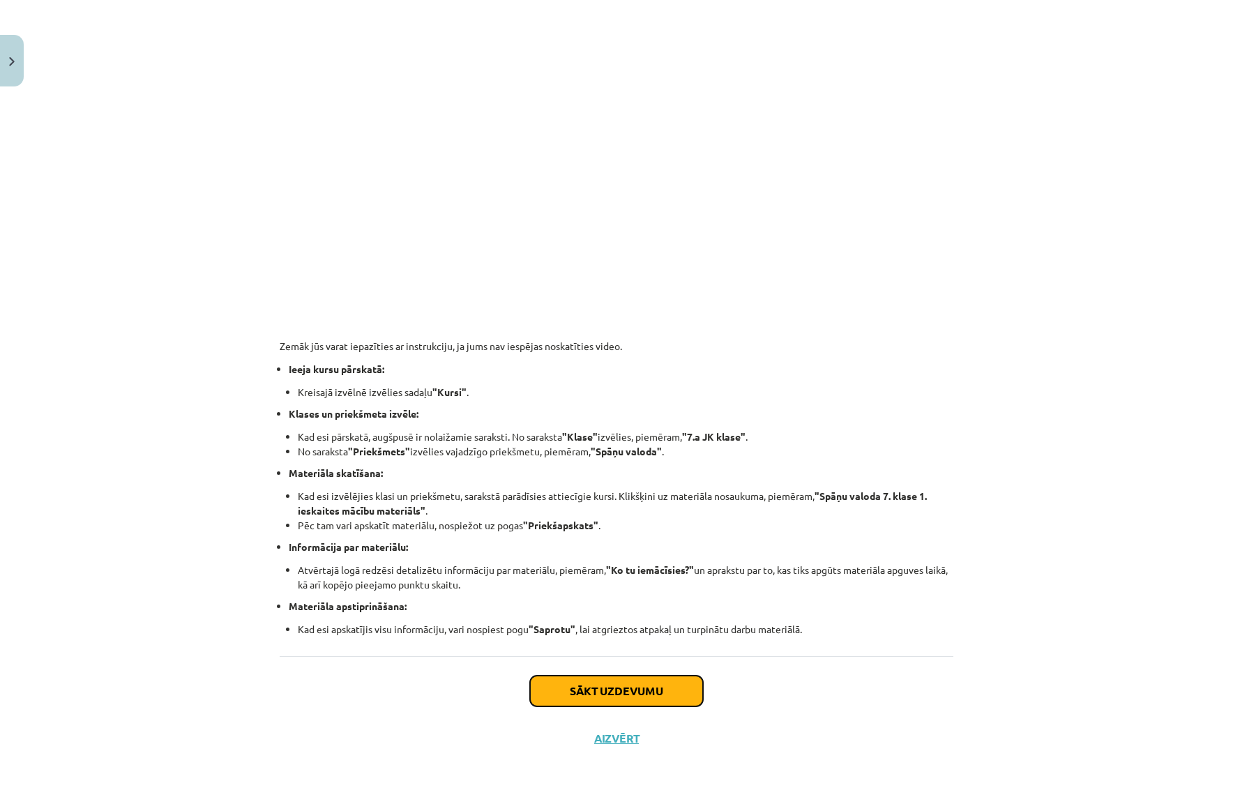
click at [658, 692] on button "Sākt uzdevumu" at bounding box center [616, 691] width 173 height 31
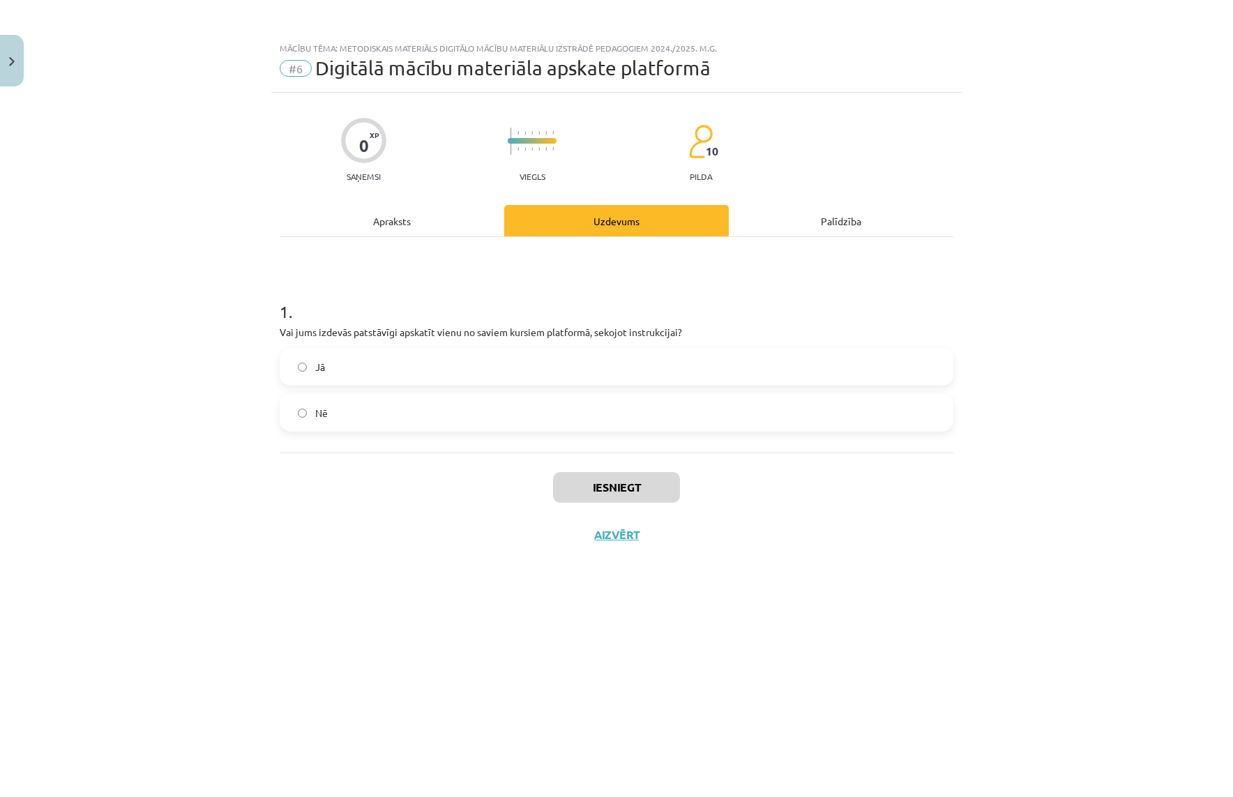
click at [733, 418] on label "Nē" at bounding box center [616, 412] width 671 height 35
click at [647, 481] on button "Iesniegt" at bounding box center [616, 487] width 127 height 31
click at [647, 547] on button "Nākamā nodarbība" at bounding box center [616, 544] width 137 height 32
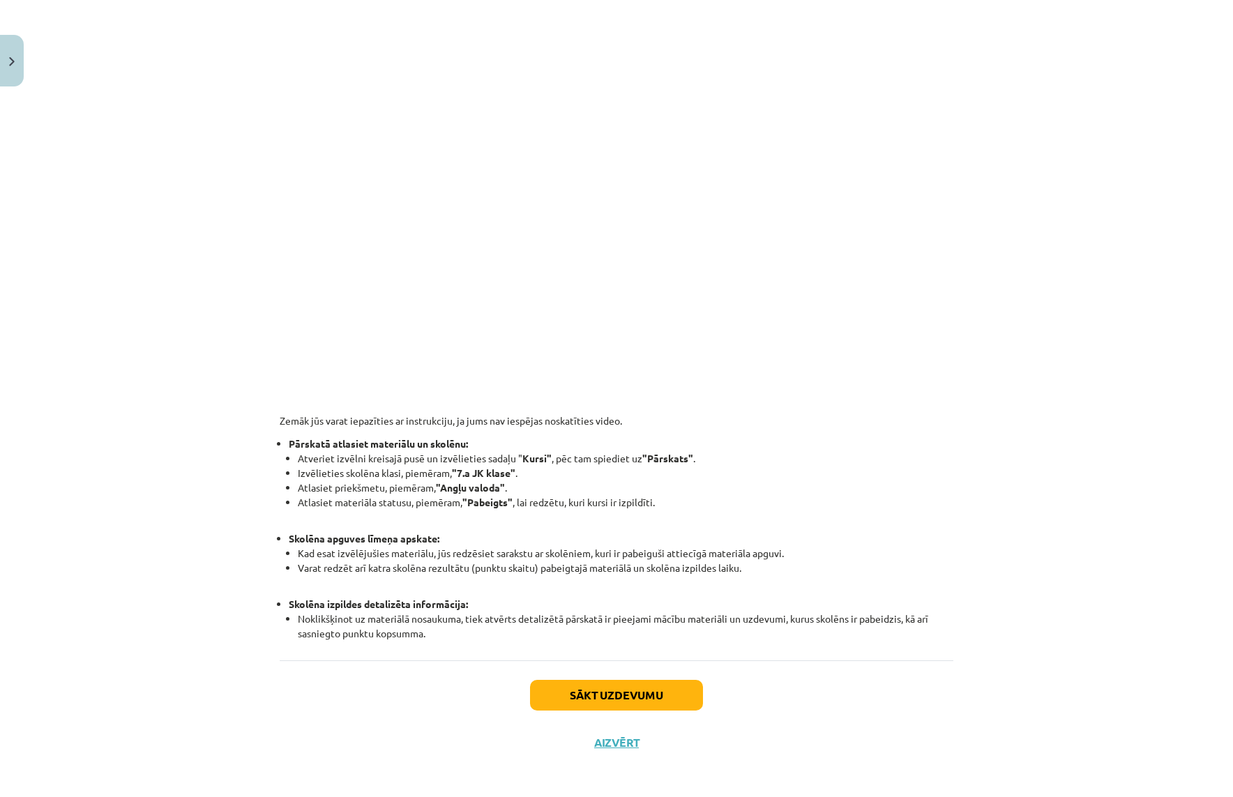
scroll to position [277, 0]
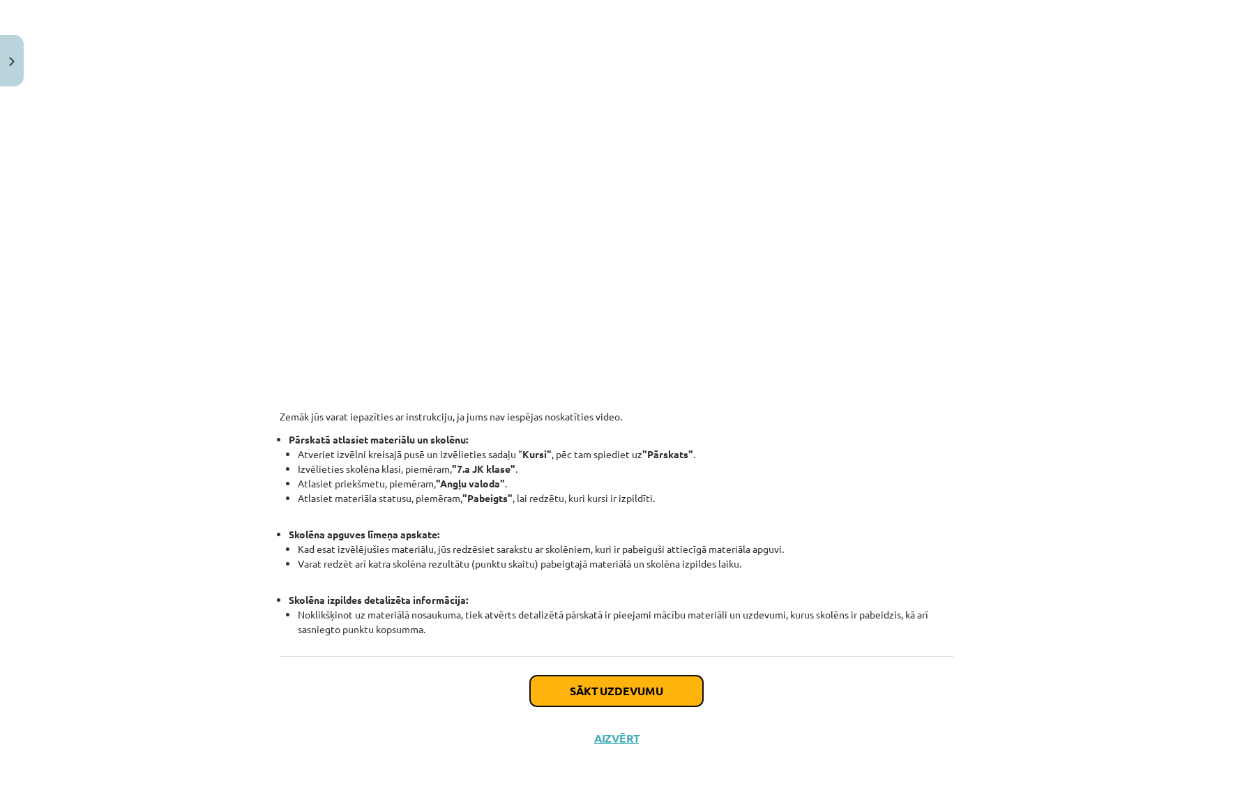
click at [669, 682] on button "Sākt uzdevumu" at bounding box center [616, 691] width 173 height 31
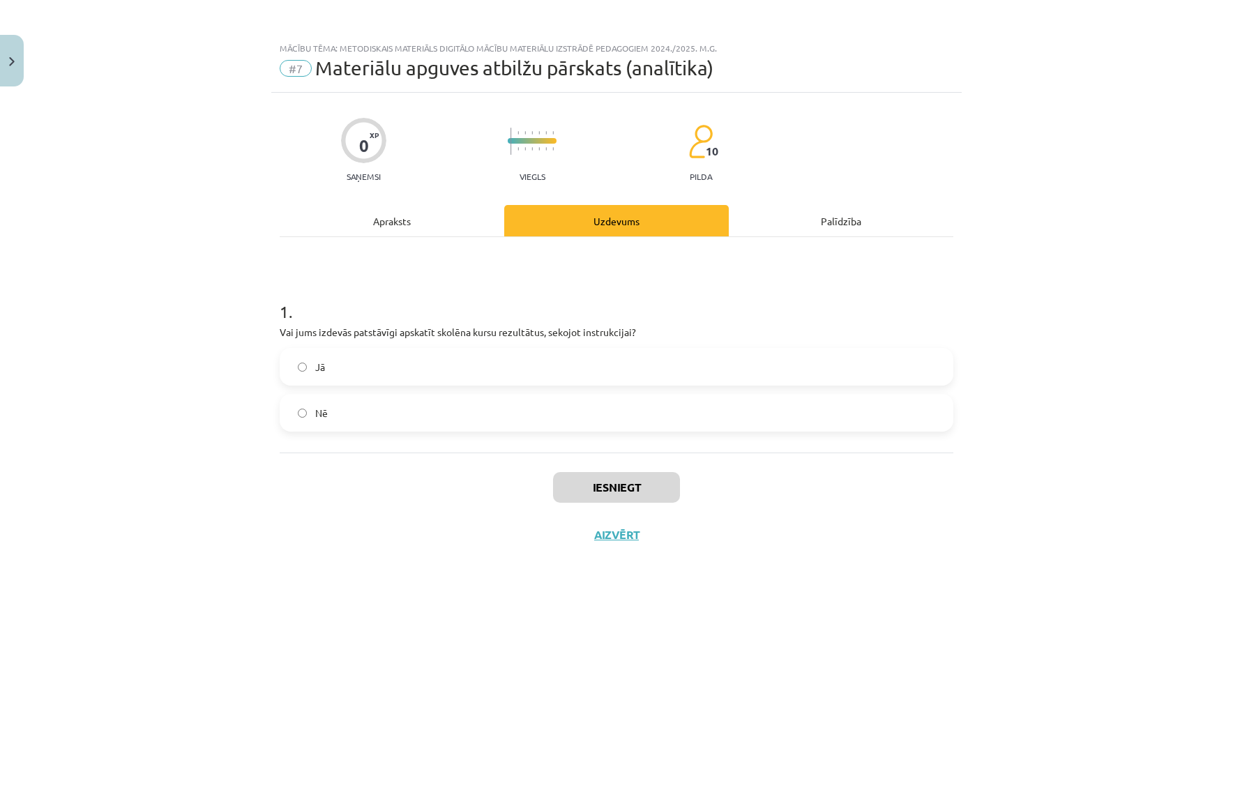
click at [727, 418] on label "Nē" at bounding box center [616, 412] width 671 height 35
click at [669, 484] on button "Iesniegt" at bounding box center [616, 487] width 127 height 31
click at [559, 551] on button "Nākamā nodarbība" at bounding box center [616, 544] width 137 height 32
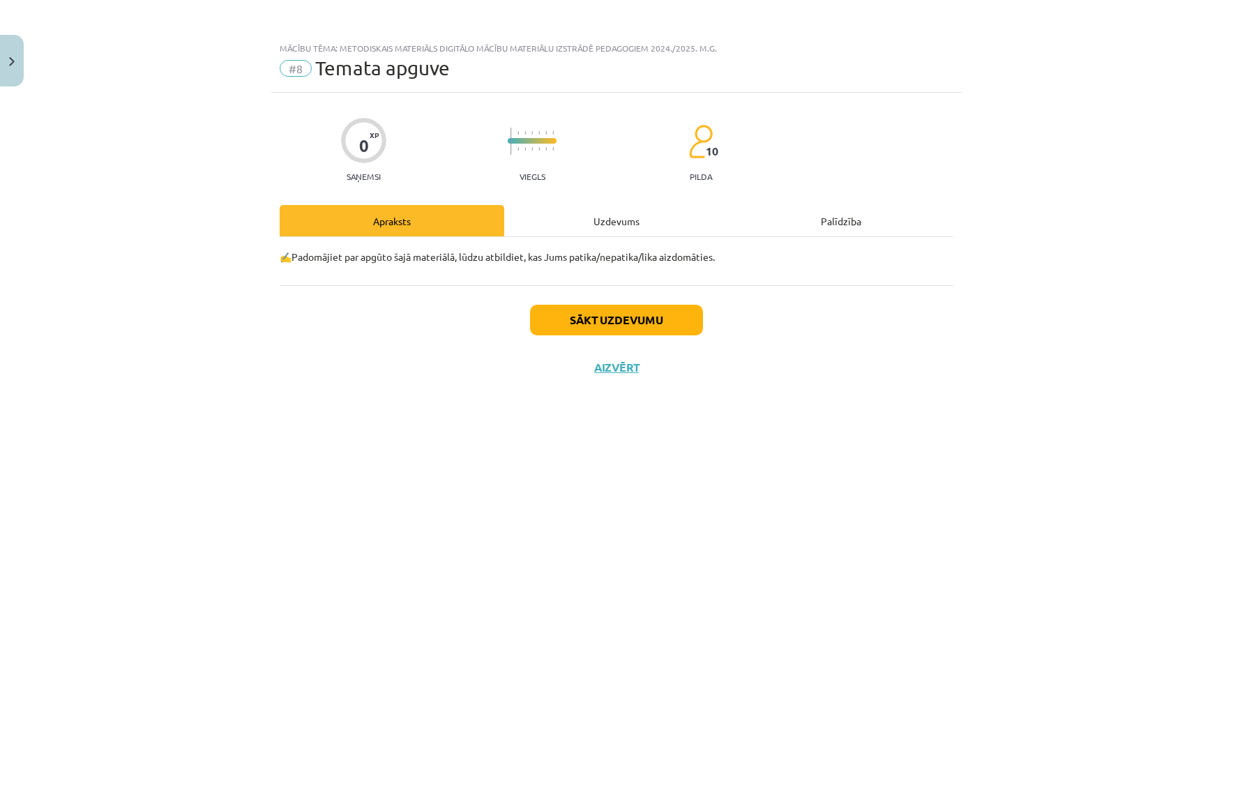
click at [620, 224] on div "Uzdevums" at bounding box center [616, 220] width 224 height 31
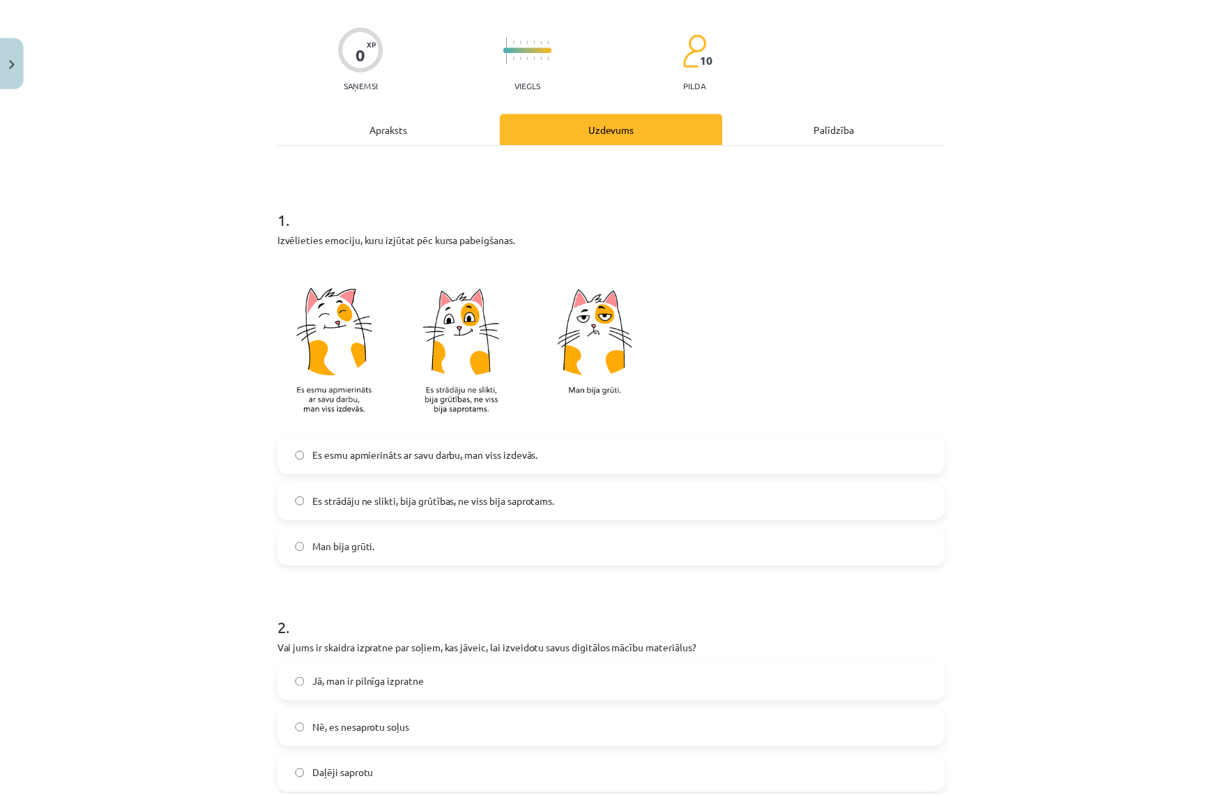
scroll to position [544, 0]
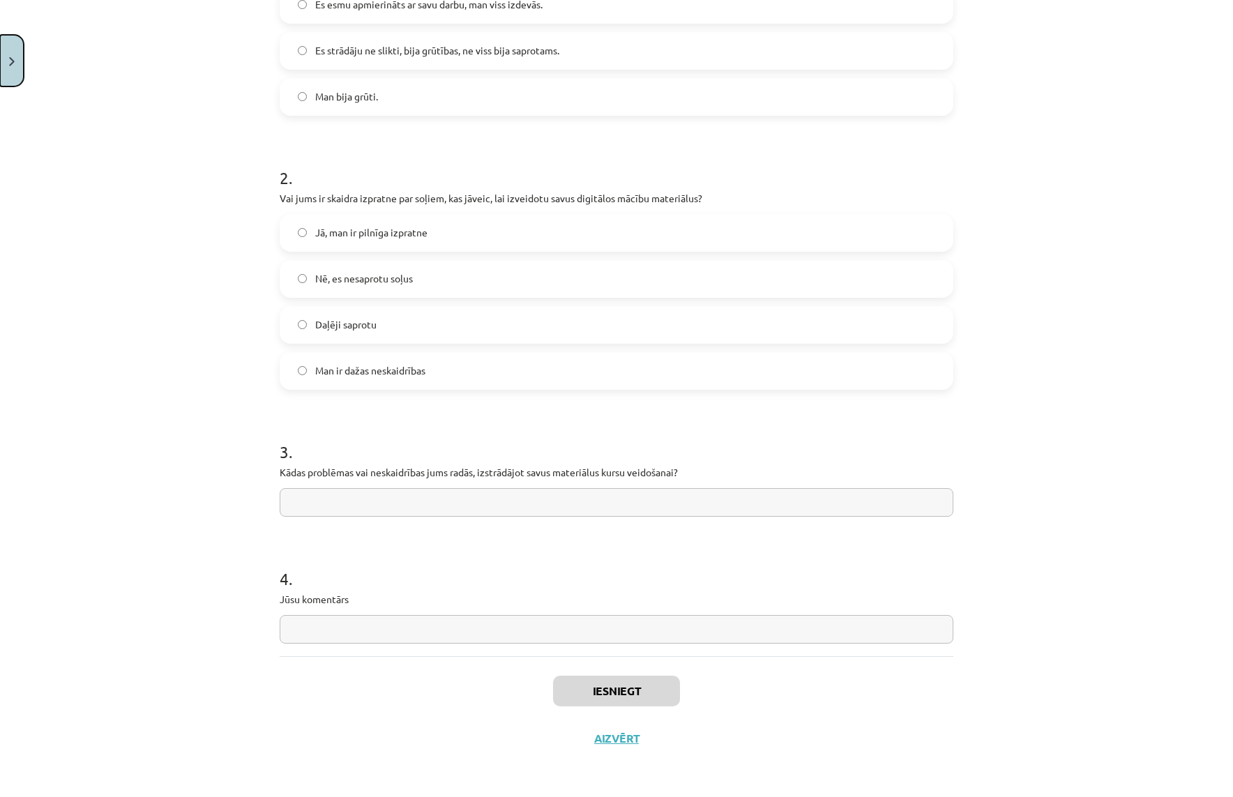
click at [19, 61] on button "Close" at bounding box center [12, 61] width 24 height 52
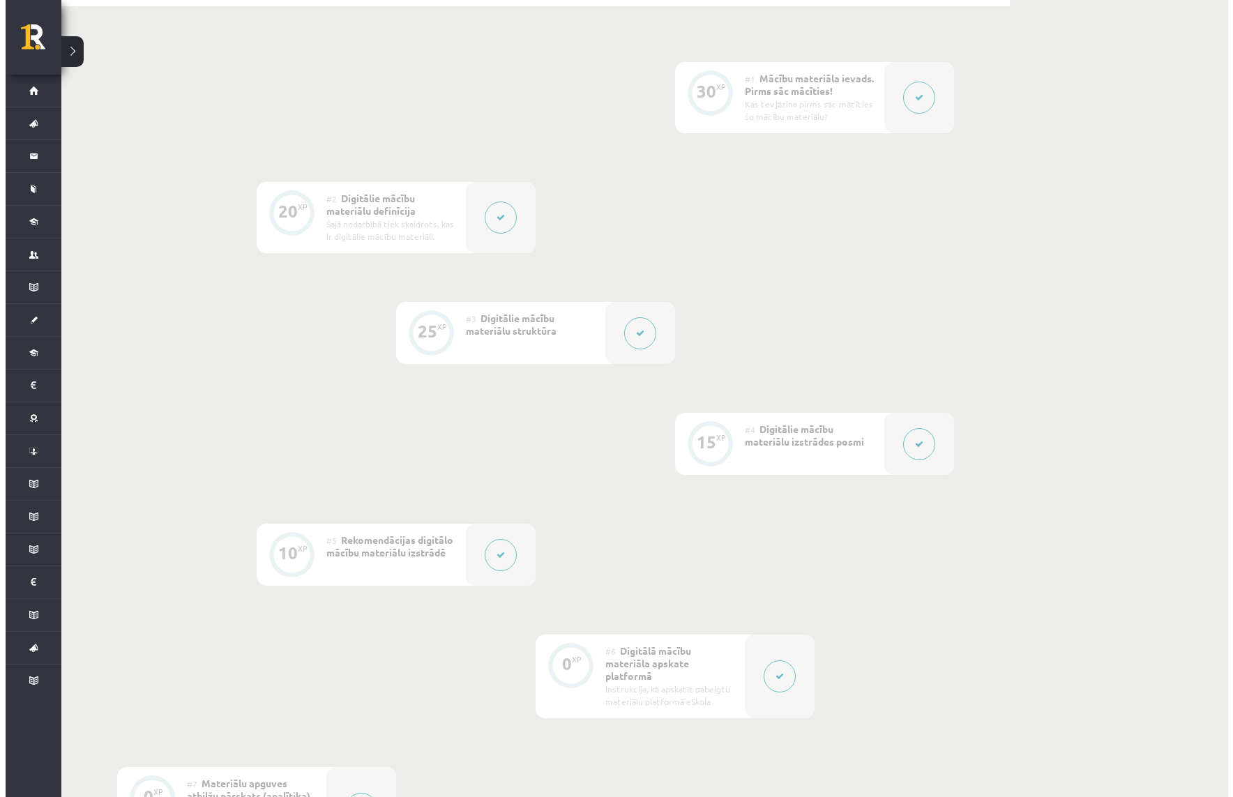
scroll to position [358, 0]
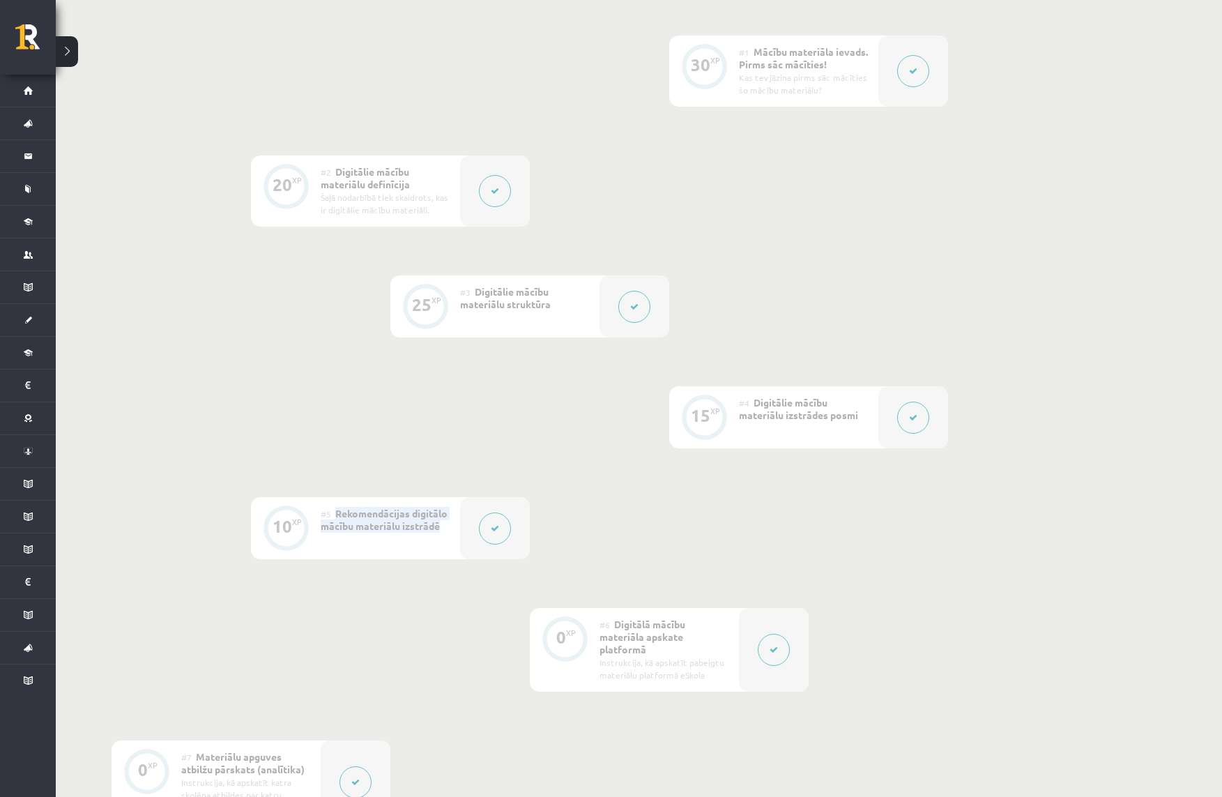
drag, startPoint x: 335, startPoint y: 513, endPoint x: 443, endPoint y: 526, distance: 108.1
click at [443, 526] on div "#5 Rekomendācijas digitālo mācību materiālu izstrādē" at bounding box center [390, 528] width 139 height 62
copy span "Rekomendācijas digitālo mācību materiālu izstrādē"
click at [500, 517] on button at bounding box center [495, 528] width 32 height 32
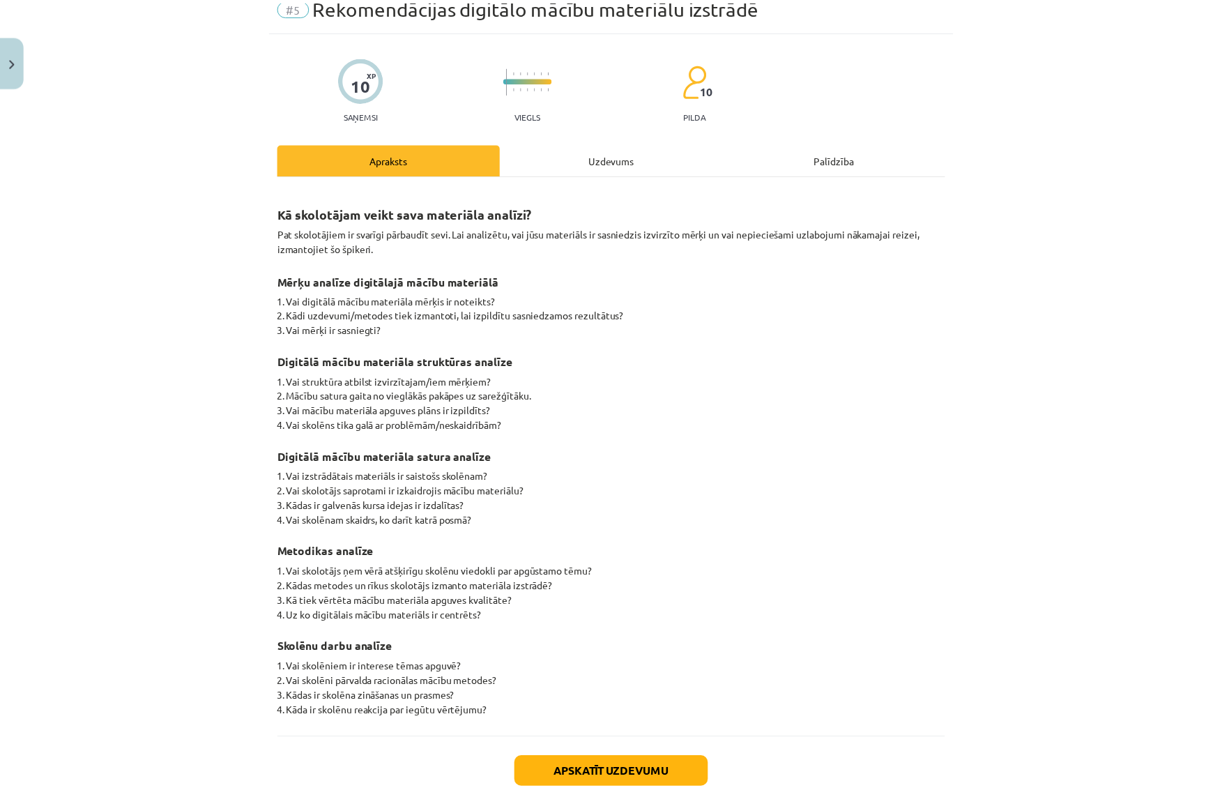
scroll to position [0, 0]
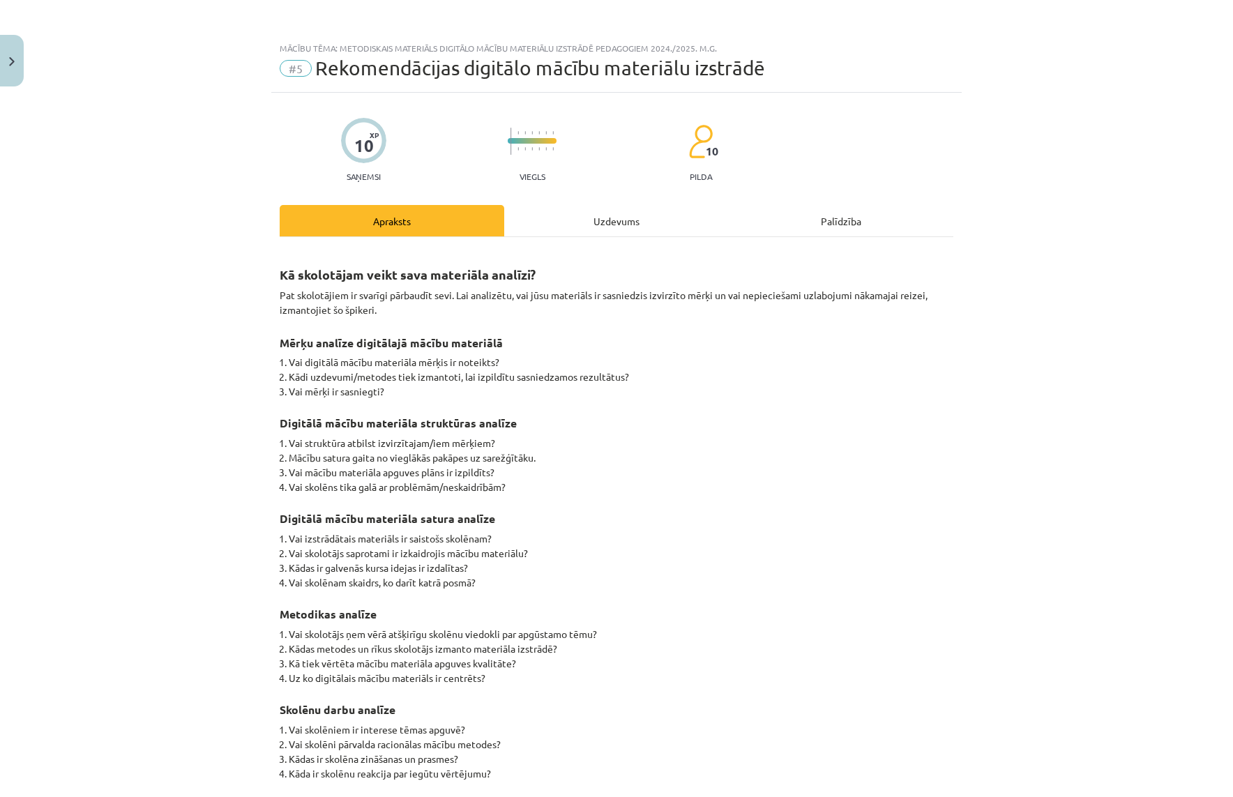
click at [315, 68] on span "Rekomendācijas digitālo mācību materiālu izstrādē" at bounding box center [540, 67] width 450 height 23
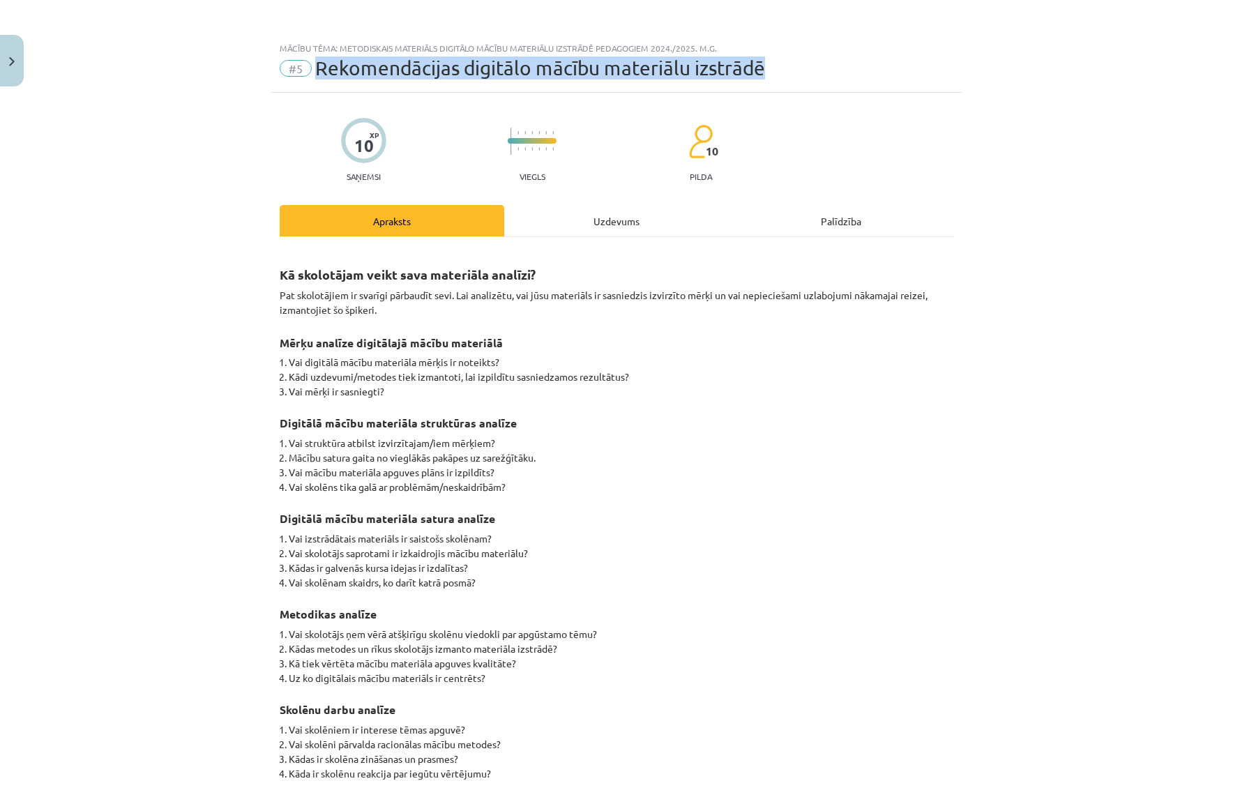
drag, startPoint x: 313, startPoint y: 67, endPoint x: 796, endPoint y: 61, distance: 483.1
click at [846, 57] on div "#5 Rekomendācijas digitālo mācību materiālu izstrādē" at bounding box center [616, 68] width 673 height 22
copy span "Rekomendācijas digitālo mācību materiālu izstrādē"
click at [15, 54] on button "Close" at bounding box center [12, 61] width 24 height 52
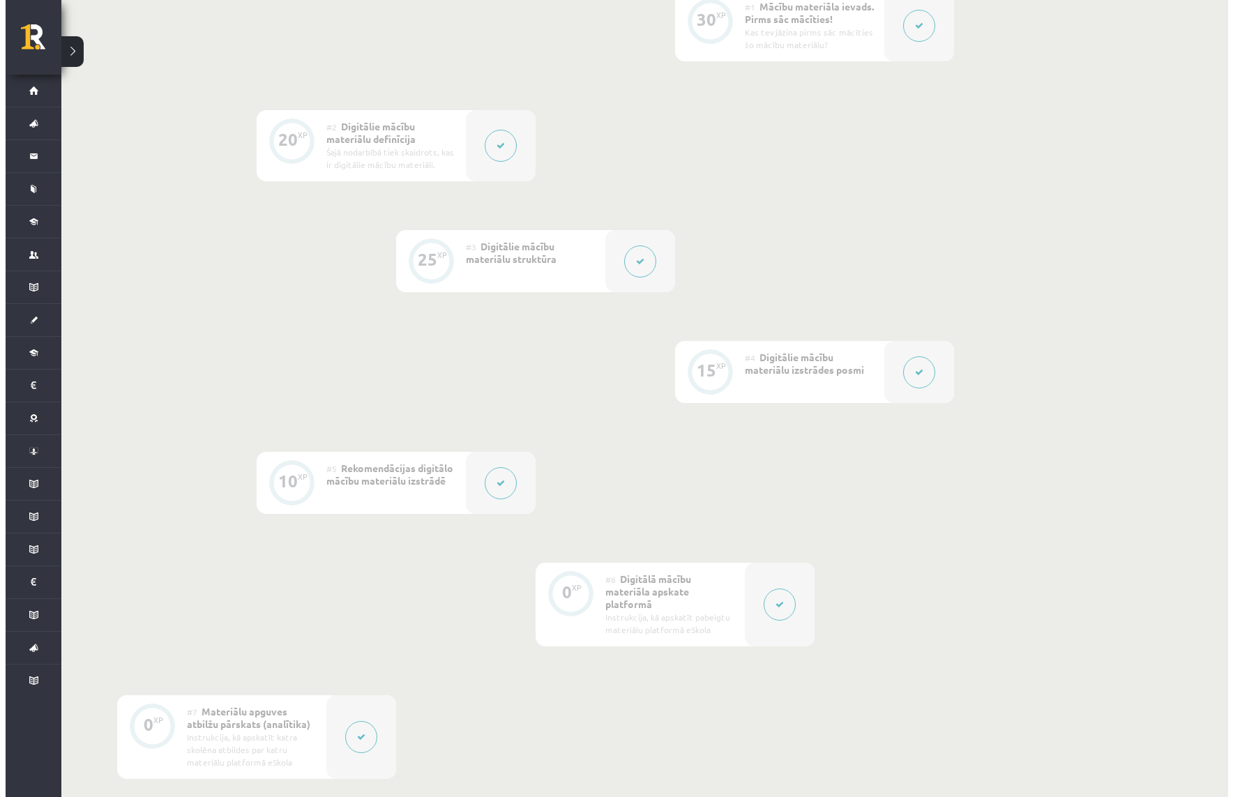
scroll to position [404, 0]
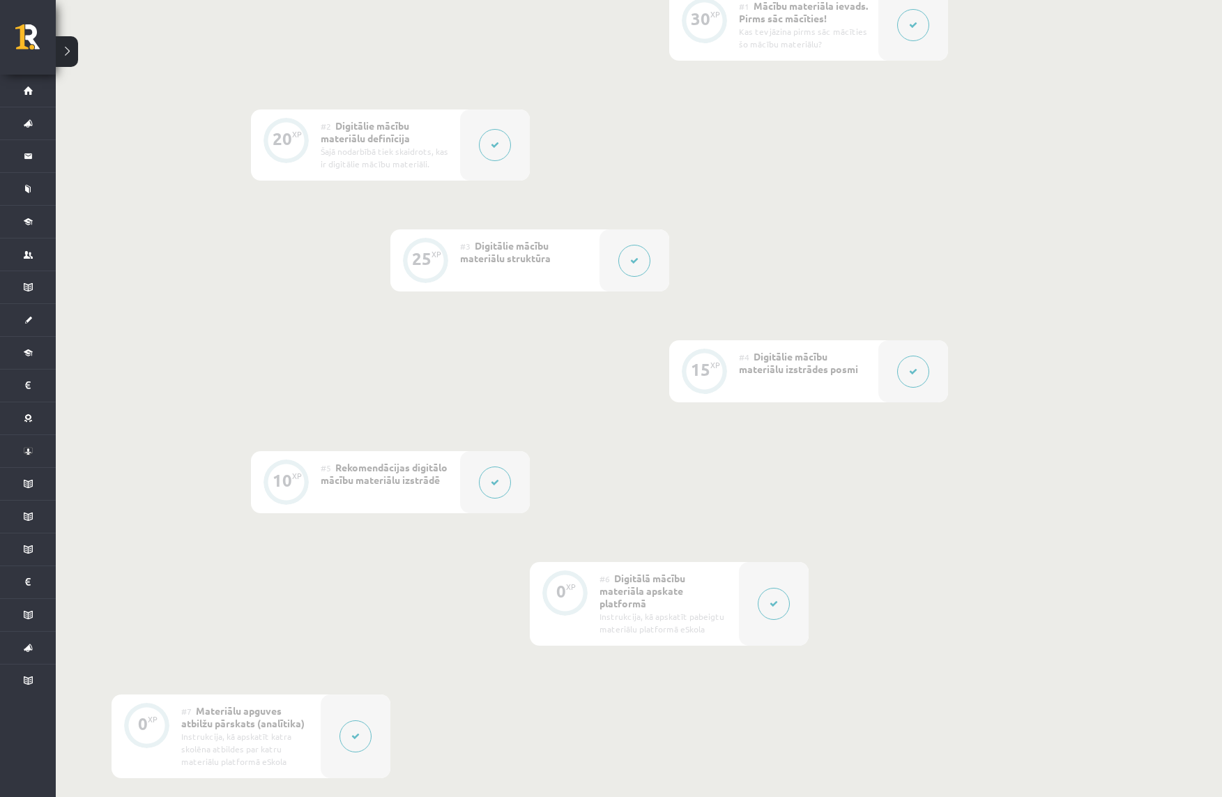
click at [922, 376] on button at bounding box center [913, 372] width 32 height 32
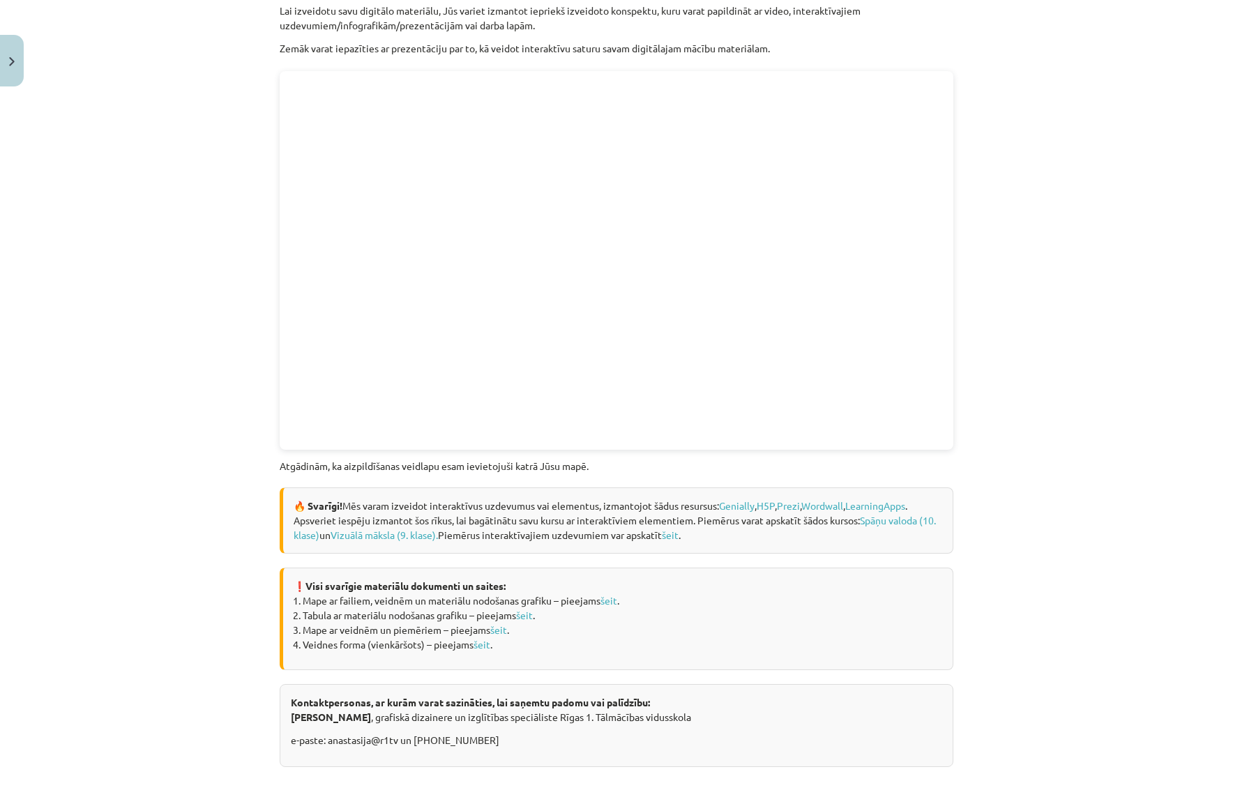
scroll to position [1459, 0]
